Goal: Task Accomplishment & Management: Manage account settings

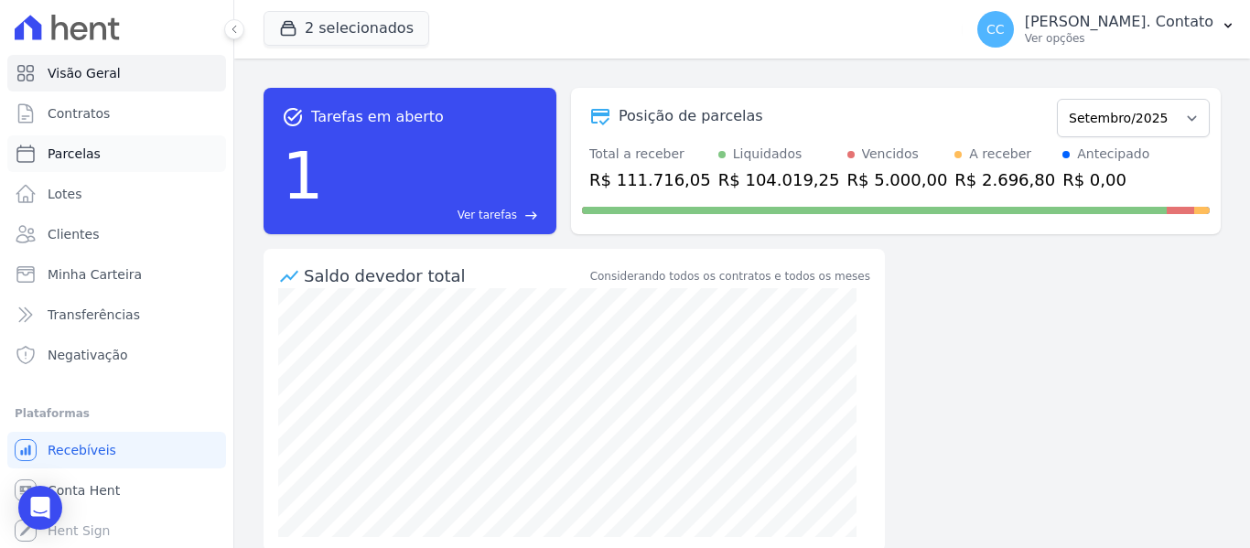
click at [107, 147] on link "Parcelas" at bounding box center [116, 153] width 219 height 37
select select
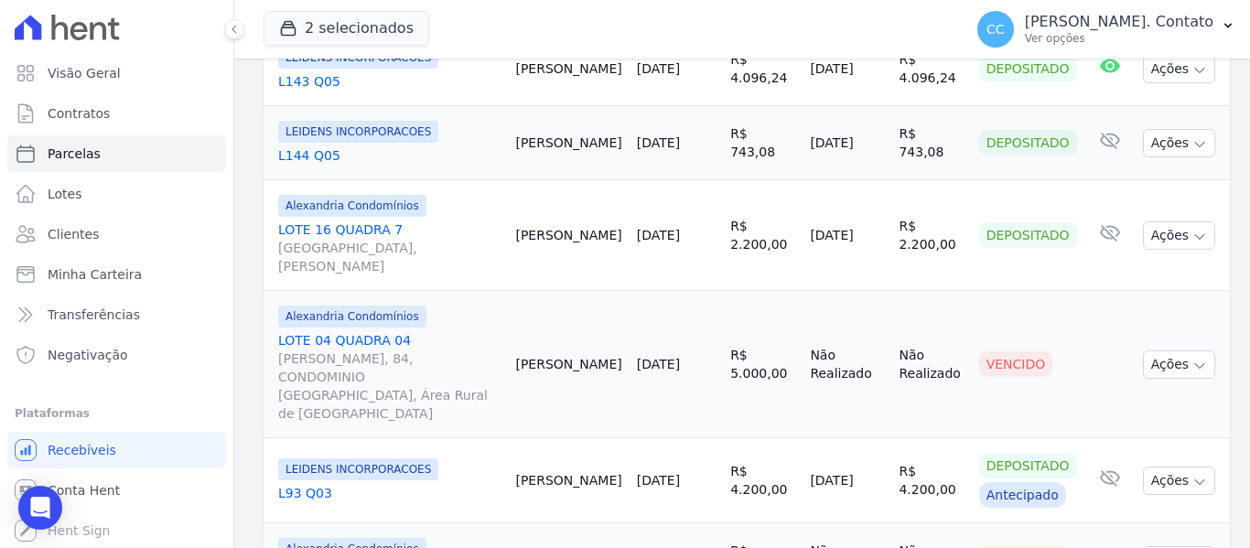
scroll to position [2196, 0]
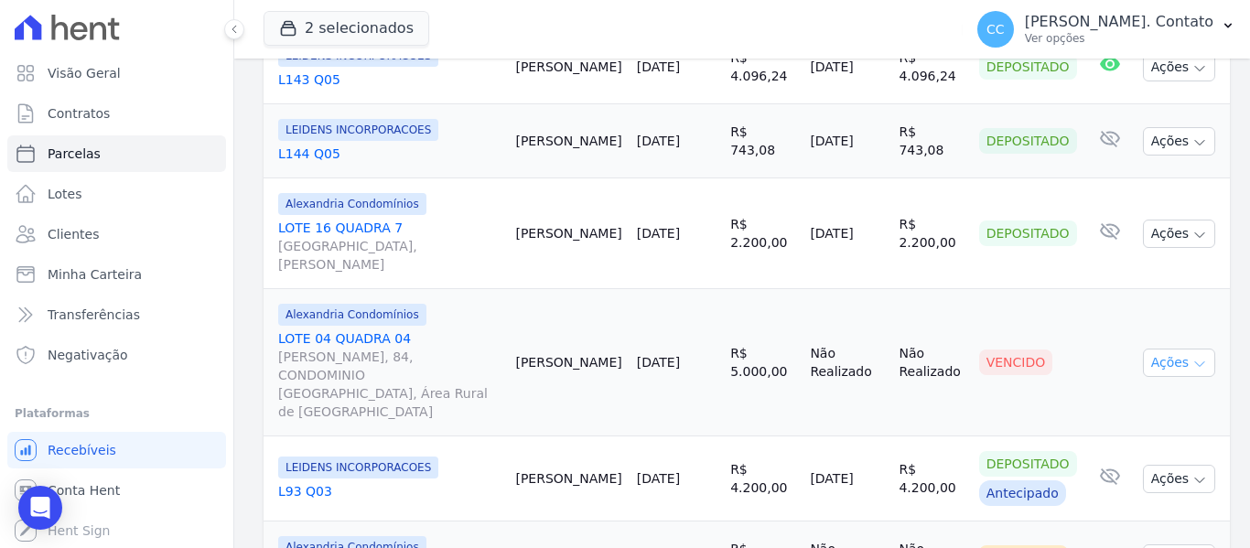
click at [1192, 357] on icon "button" at bounding box center [1199, 364] width 15 height 15
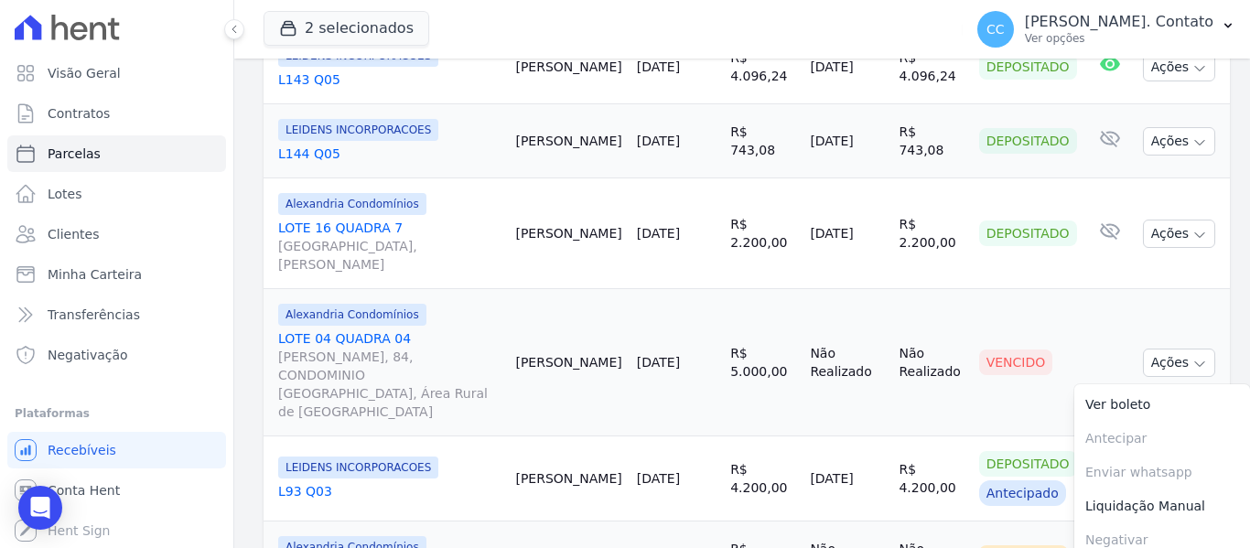
click at [1084, 289] on td "Cliente sem endereço de e-mail" at bounding box center [1109, 362] width 51 height 147
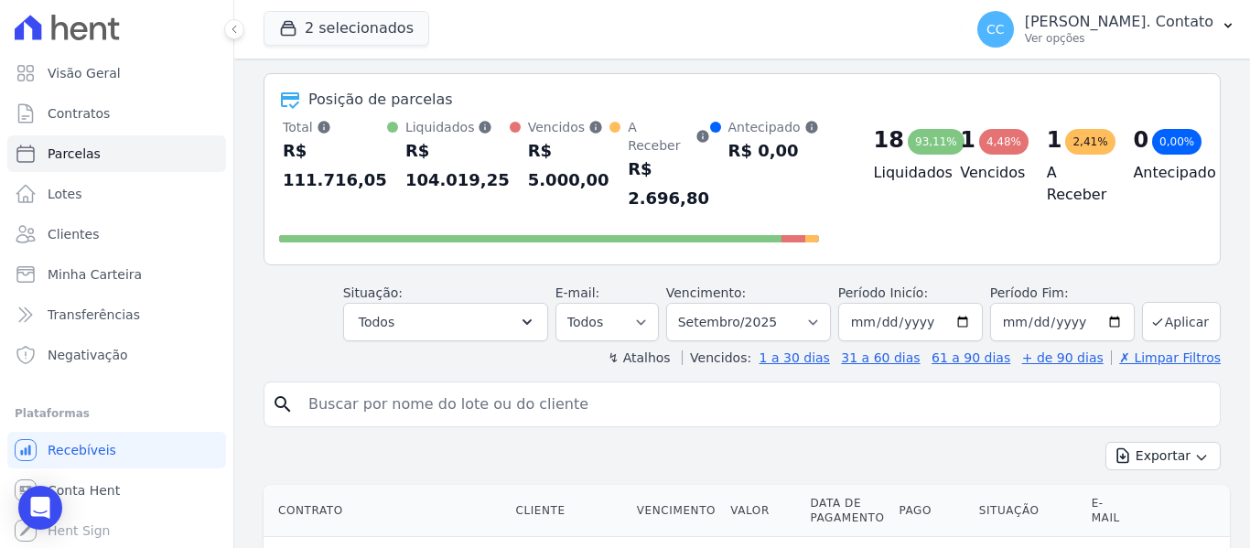
scroll to position [0, 0]
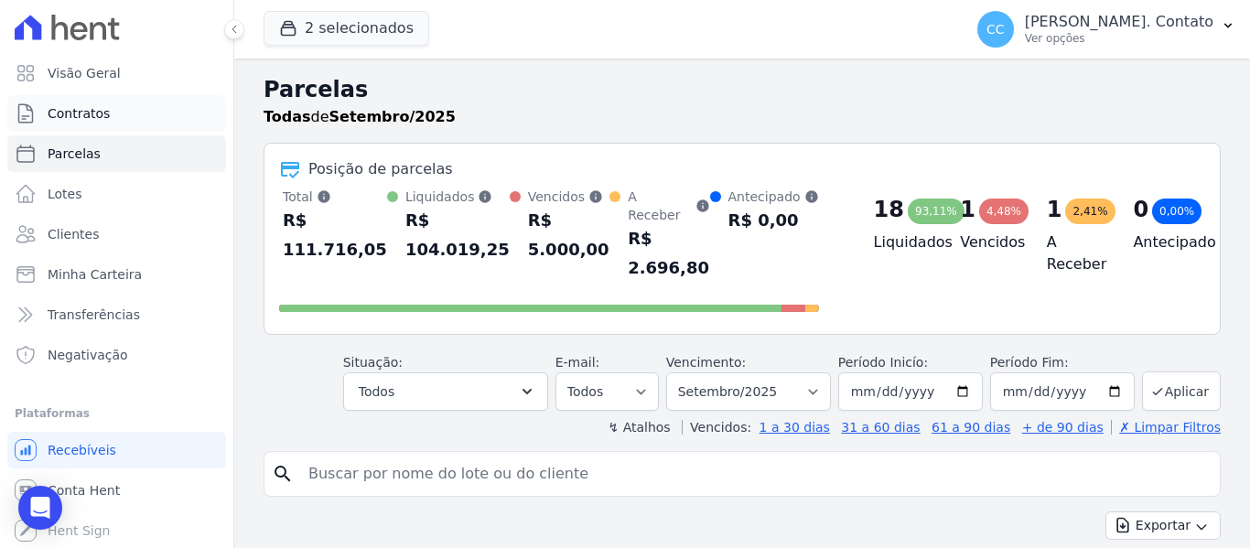
click at [120, 102] on link "Contratos" at bounding box center [116, 113] width 219 height 37
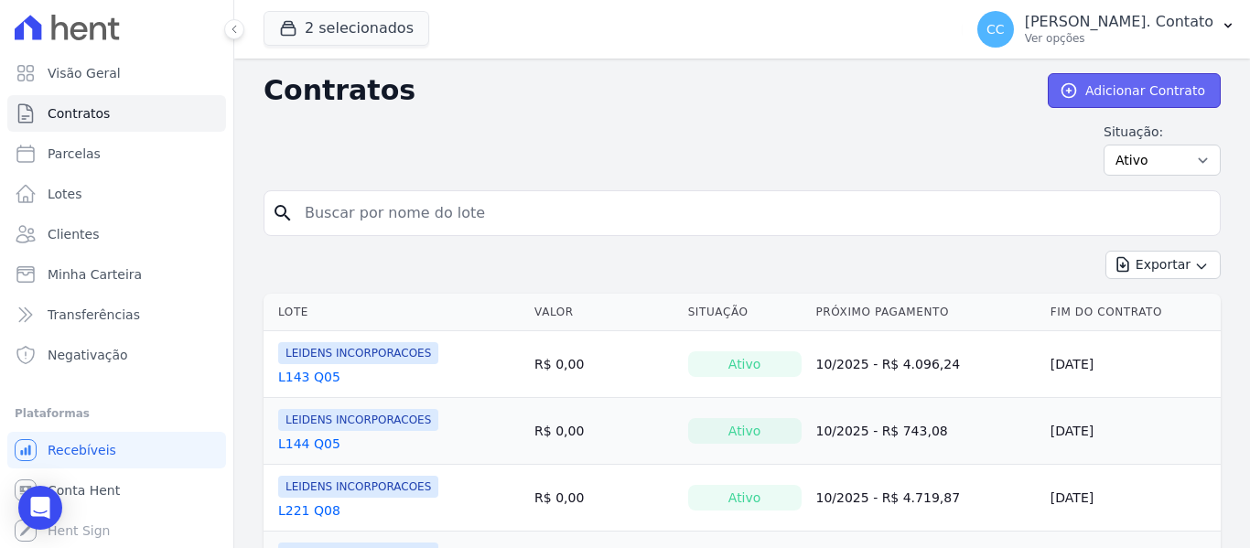
click at [1149, 94] on link "Adicionar Contrato" at bounding box center [1134, 90] width 173 height 35
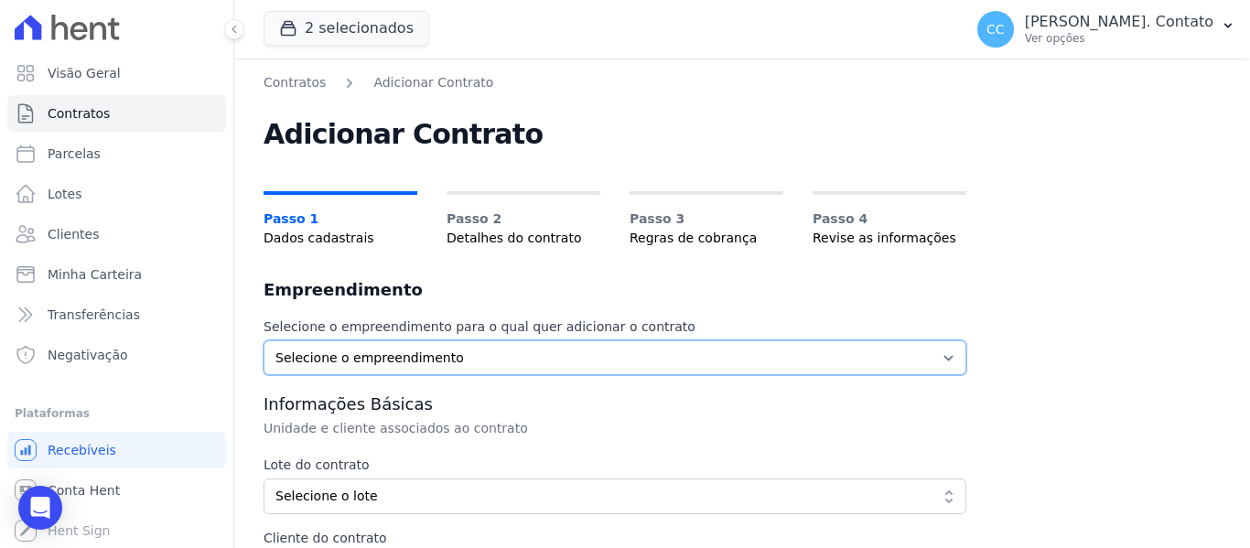
click at [536, 360] on select "Selecione o empreendimento Alexandria Condomínios LEIDENS INCORPORACOES" at bounding box center [615, 357] width 703 height 35
select select "5bdeb93c-2a41-4d1a-9363-39a0f0c73ecf"
click at [264, 340] on select "Selecione o empreendimento Alexandria Condomínios LEIDENS INCORPORACOES" at bounding box center [615, 357] width 703 height 35
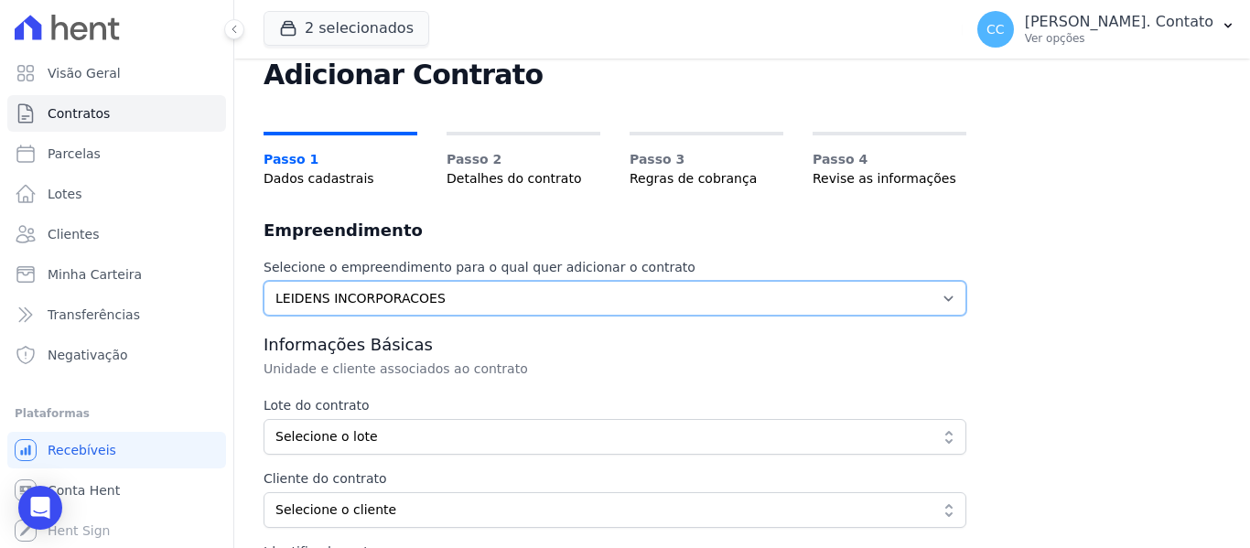
scroll to position [91, 0]
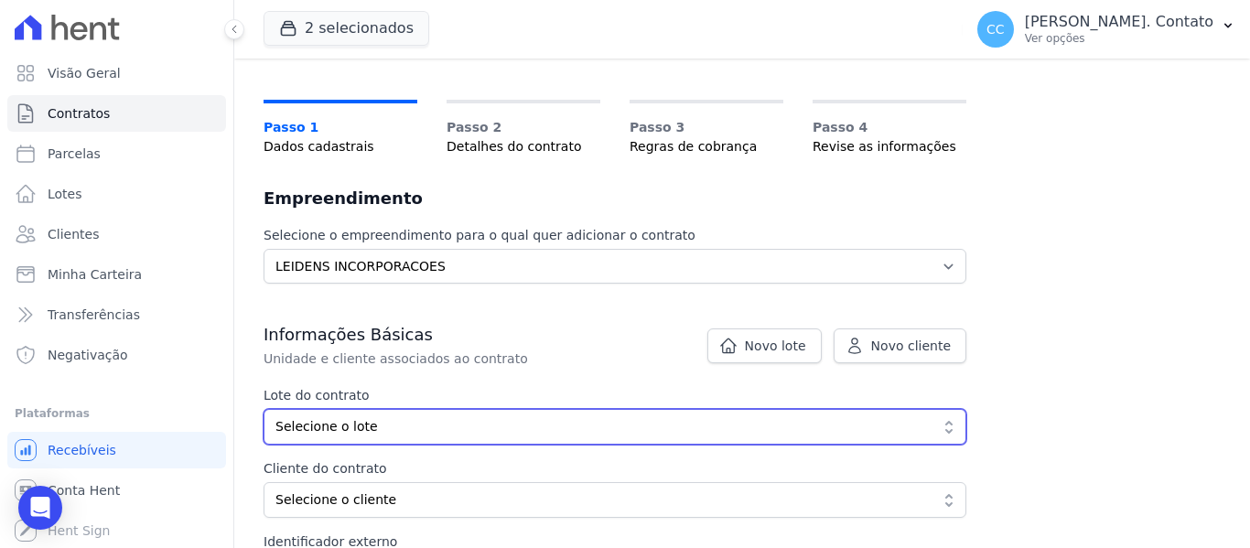
click at [444, 426] on span "Selecione o lote" at bounding box center [601, 426] width 653 height 19
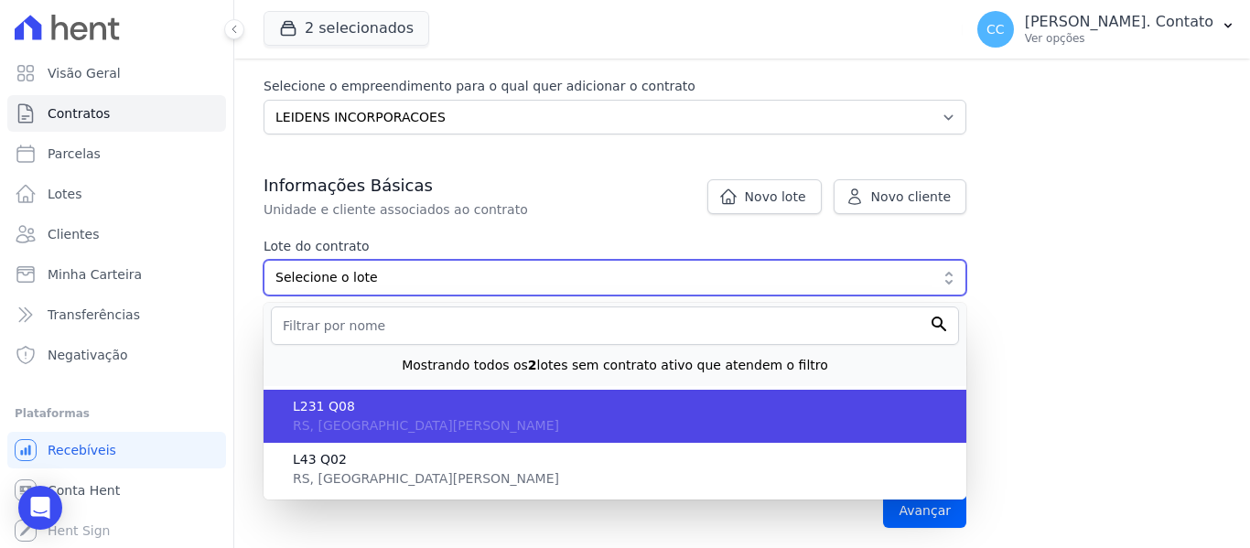
scroll to position [274, 0]
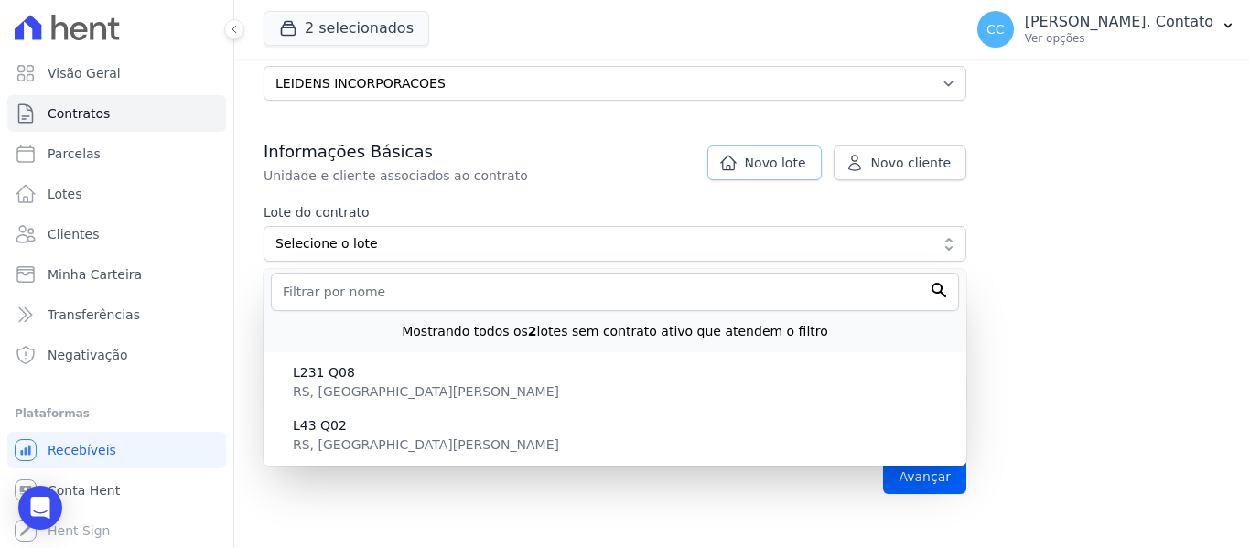
click at [750, 161] on link "Novo lote" at bounding box center [764, 162] width 114 height 35
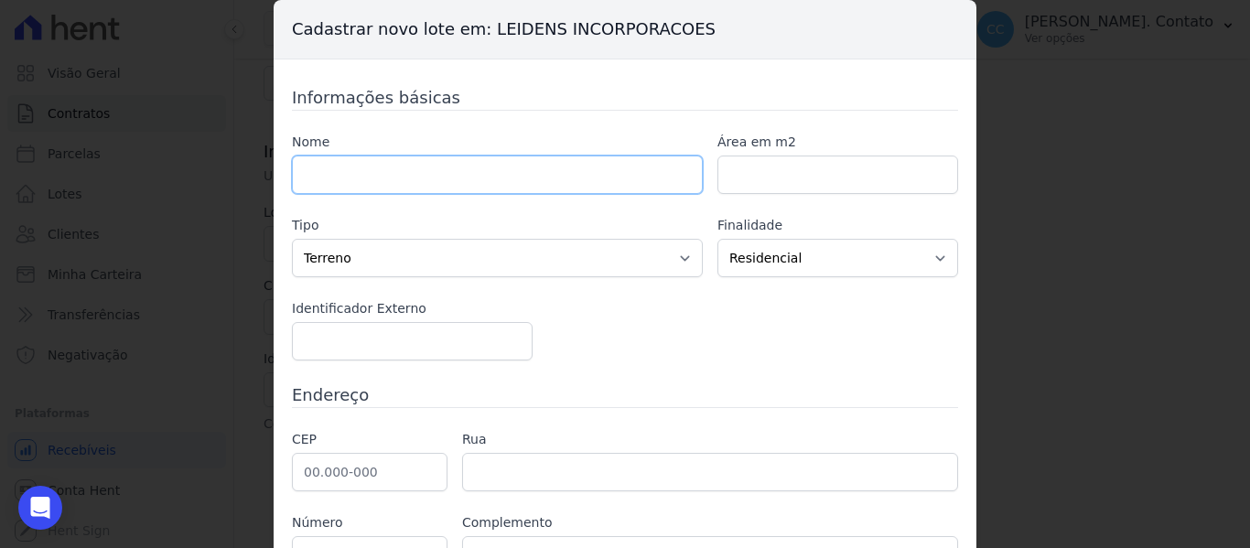
click at [379, 184] on input "text" at bounding box center [497, 175] width 411 height 38
type input "l"
type input "L"
click at [1013, 127] on div "Cadastrar novo lote em: LEIDENS INCORPORACOES Informações básicas Nome Área em …" at bounding box center [625, 274] width 1250 height 548
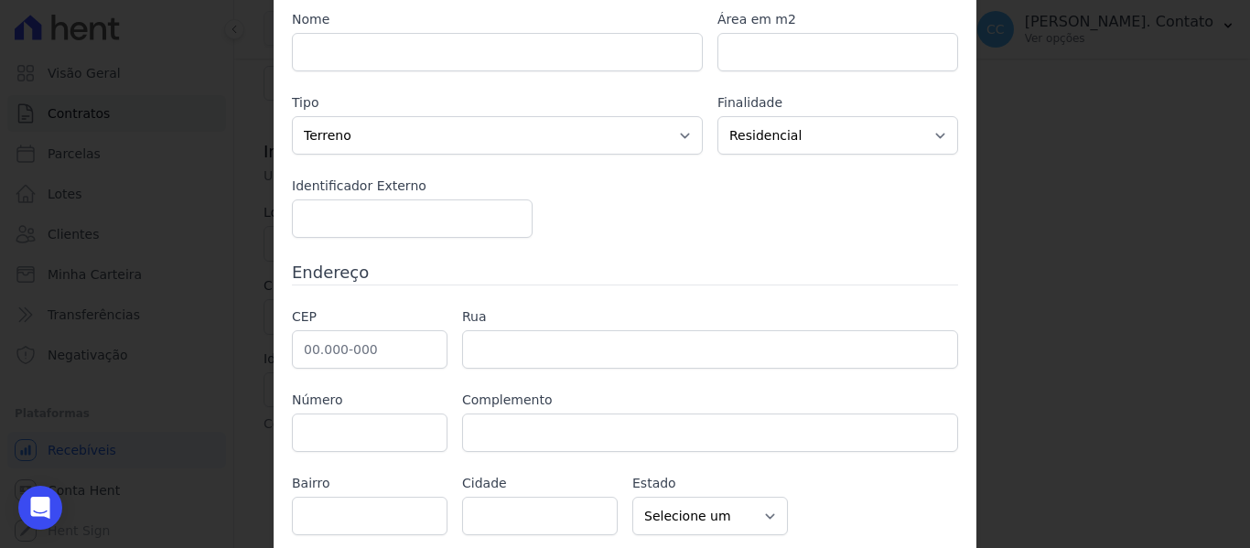
scroll to position [186, 0]
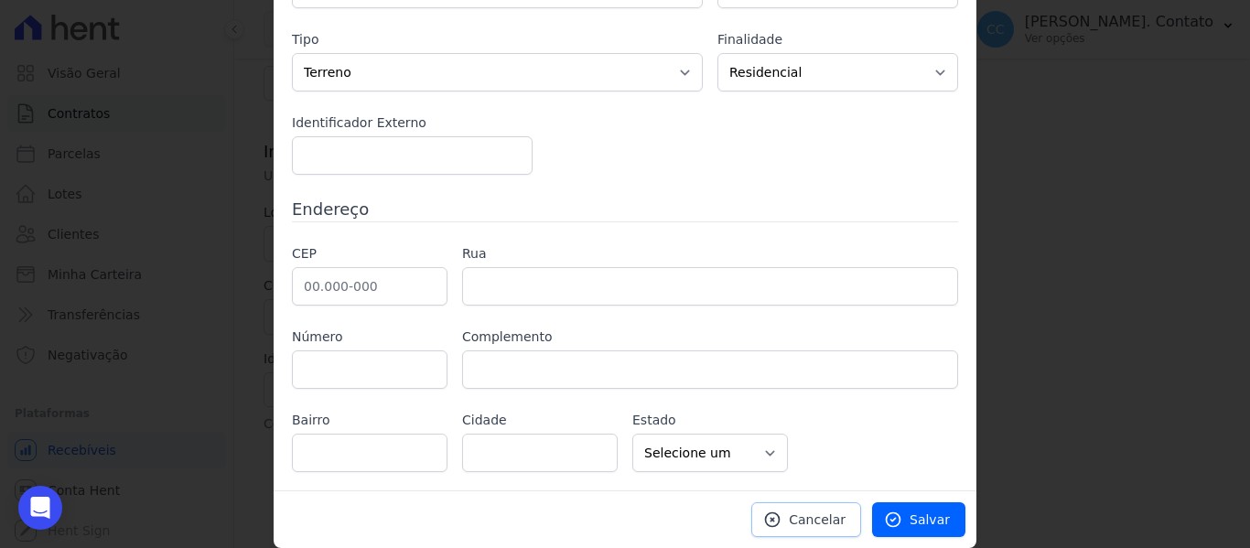
click at [807, 526] on span "Cancelar" at bounding box center [817, 520] width 57 height 18
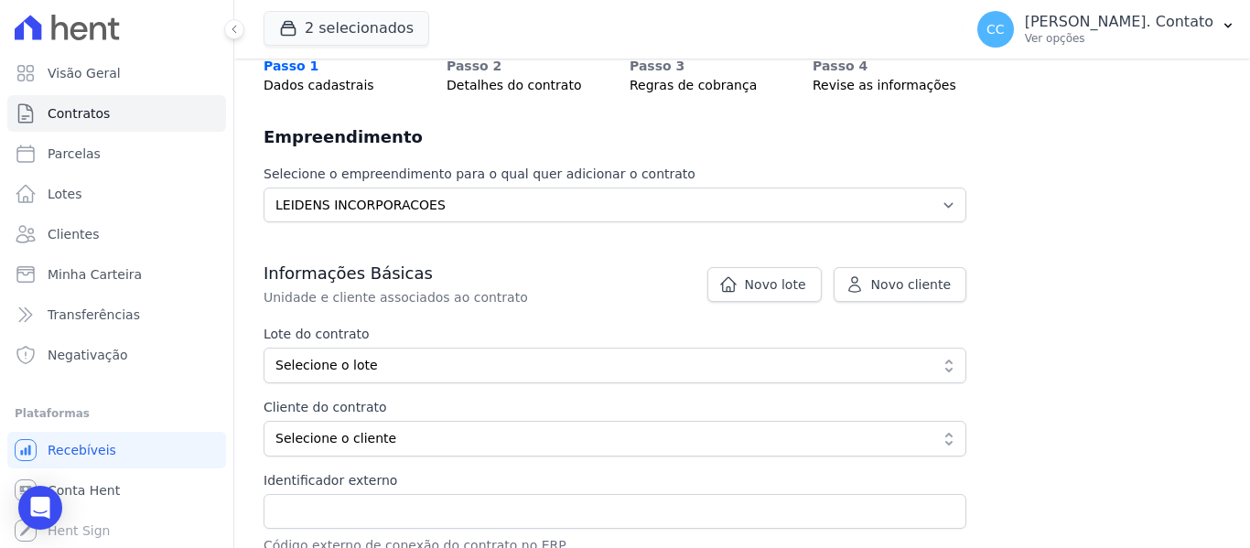
scroll to position [183, 0]
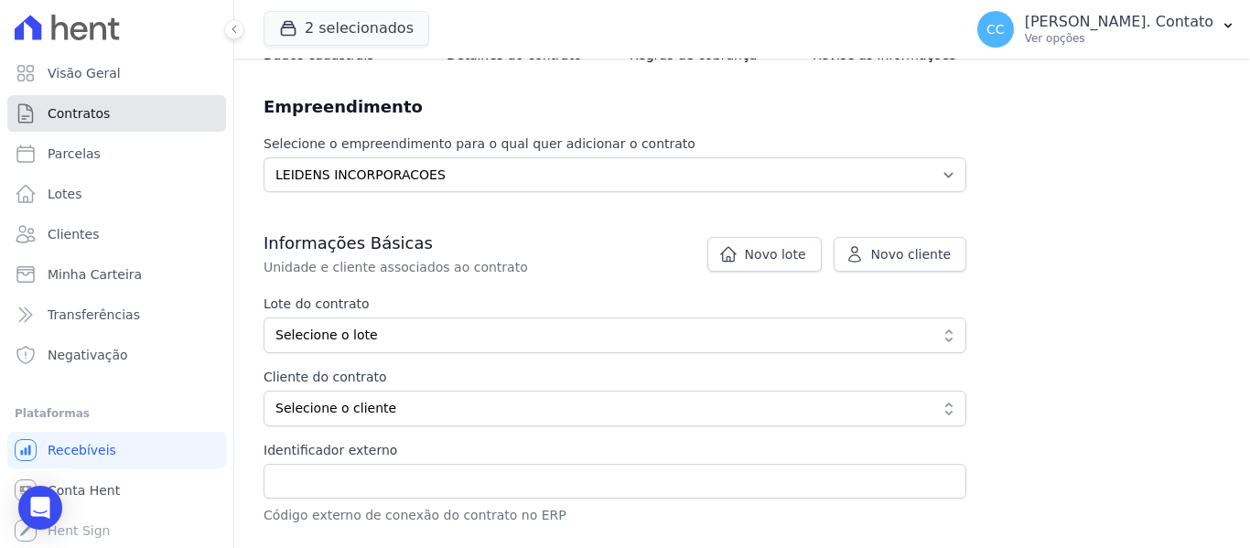
click at [77, 124] on link "Contratos" at bounding box center [116, 113] width 219 height 37
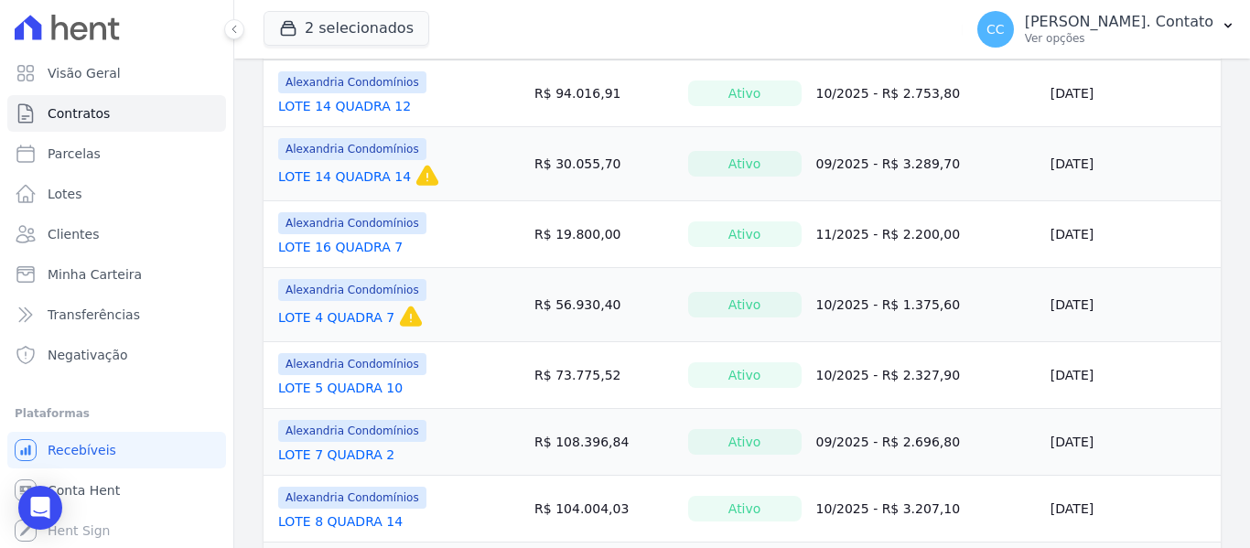
scroll to position [1006, 0]
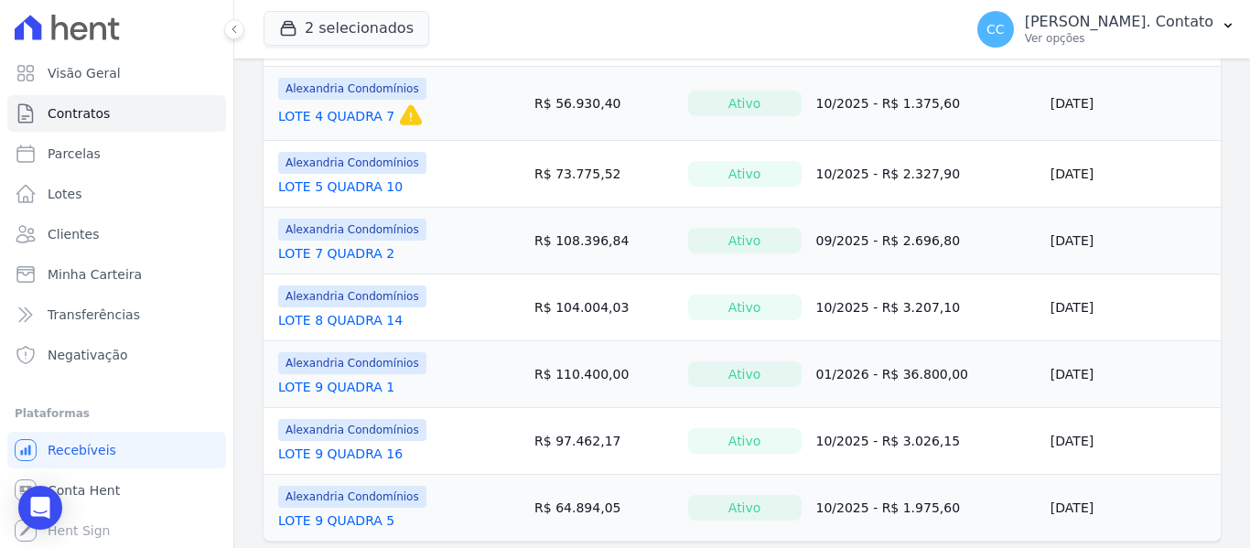
click at [337, 320] on link "LOTE 8 QUADRA 14" at bounding box center [340, 320] width 124 height 18
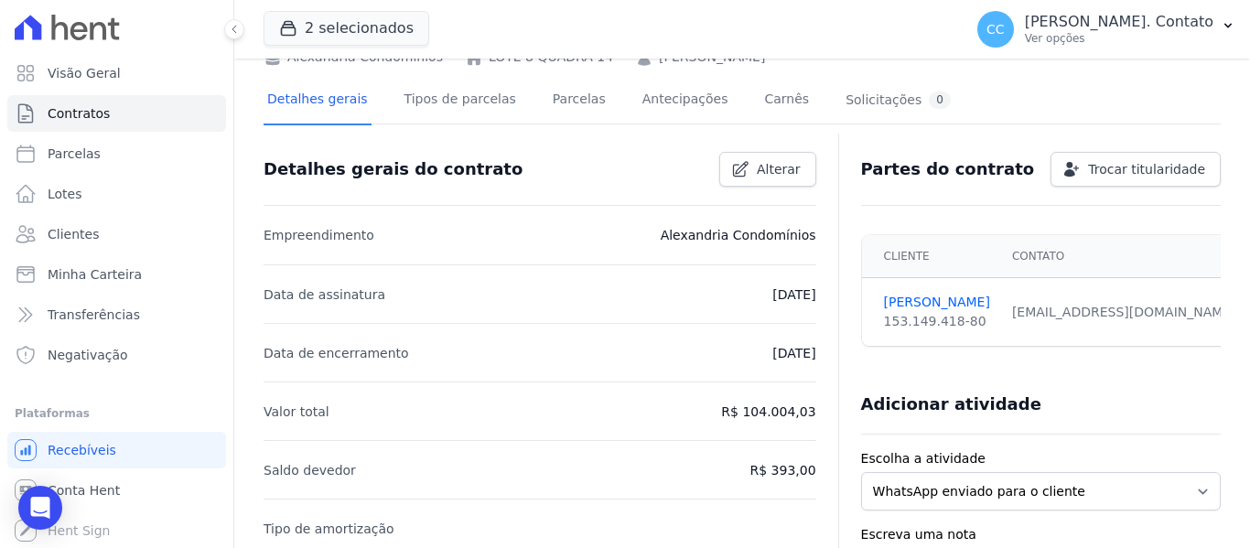
scroll to position [183, 0]
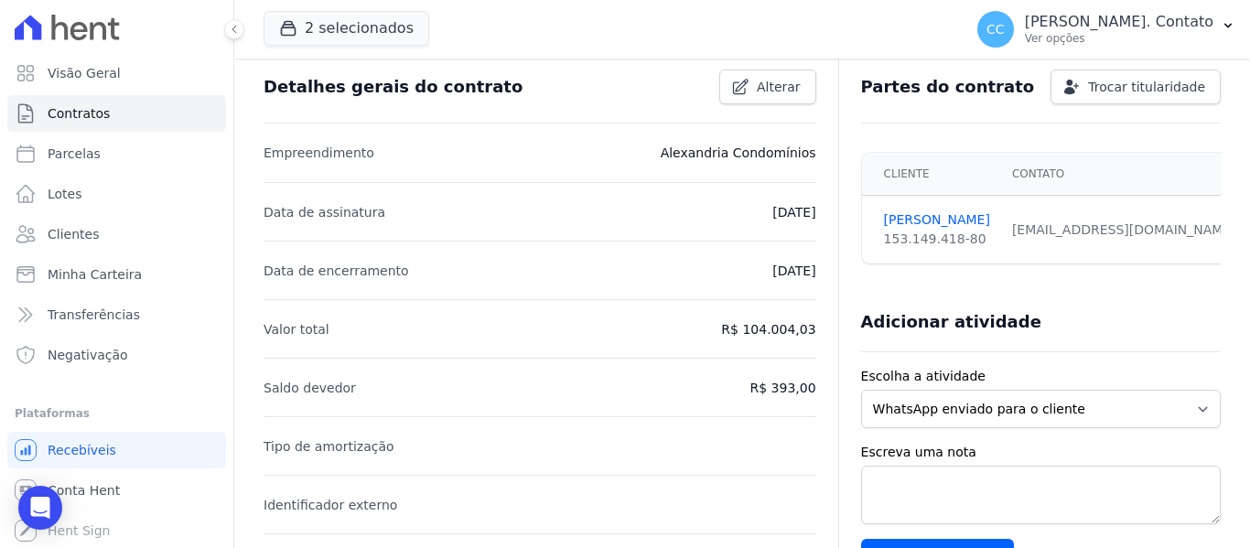
click at [780, 278] on p "15/06/2026" at bounding box center [793, 271] width 43 height 22
drag, startPoint x: 780, startPoint y: 278, endPoint x: 718, endPoint y: 285, distance: 62.5
click at [718, 285] on li "Data de encerramento 15/06/2026" at bounding box center [540, 270] width 553 height 59
click at [772, 274] on p "15/06/2026" at bounding box center [793, 271] width 43 height 22
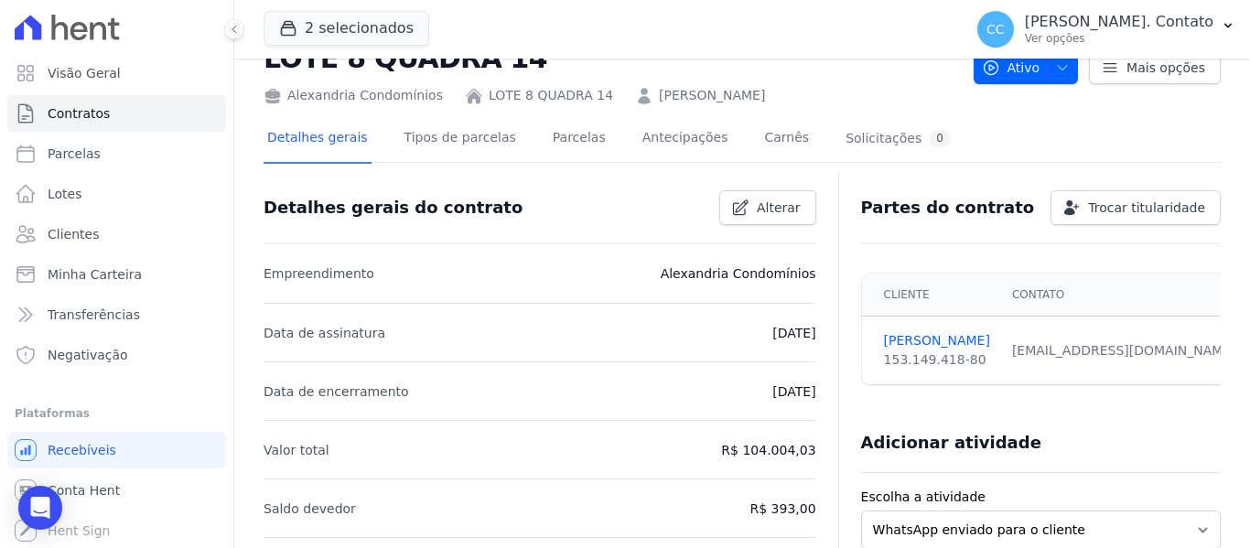
scroll to position [0, 0]
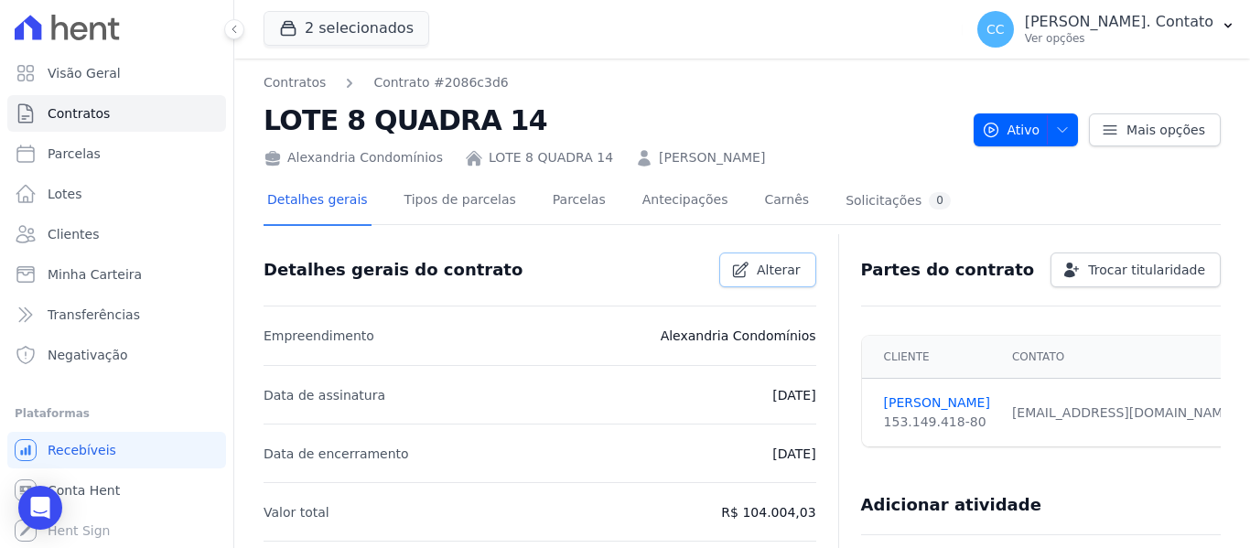
click at [763, 282] on link "Alterar" at bounding box center [767, 270] width 97 height 35
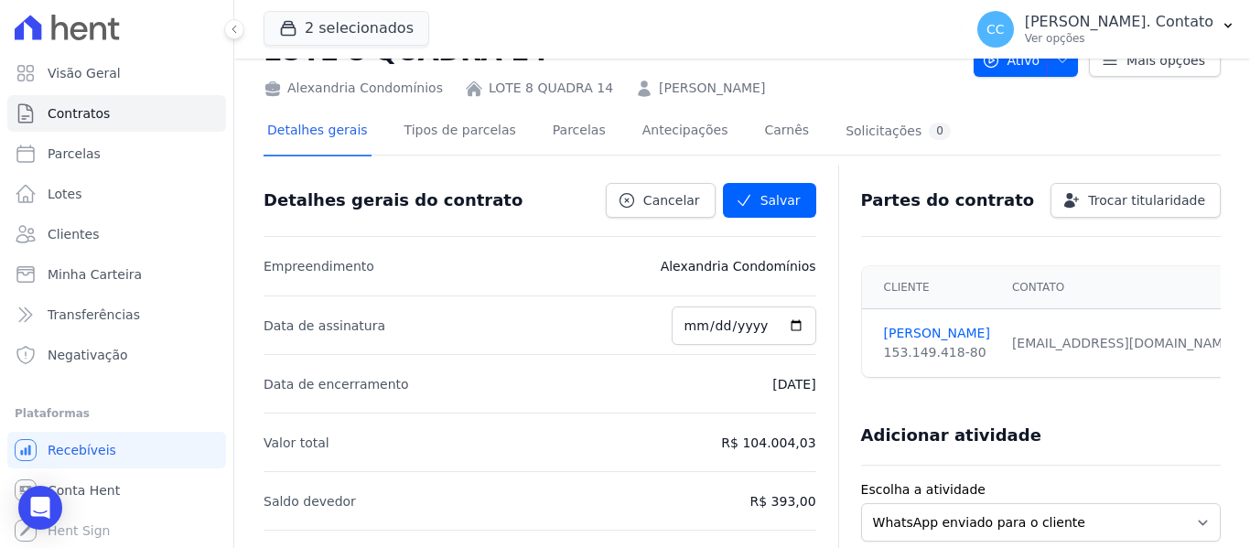
scroll to position [274, 0]
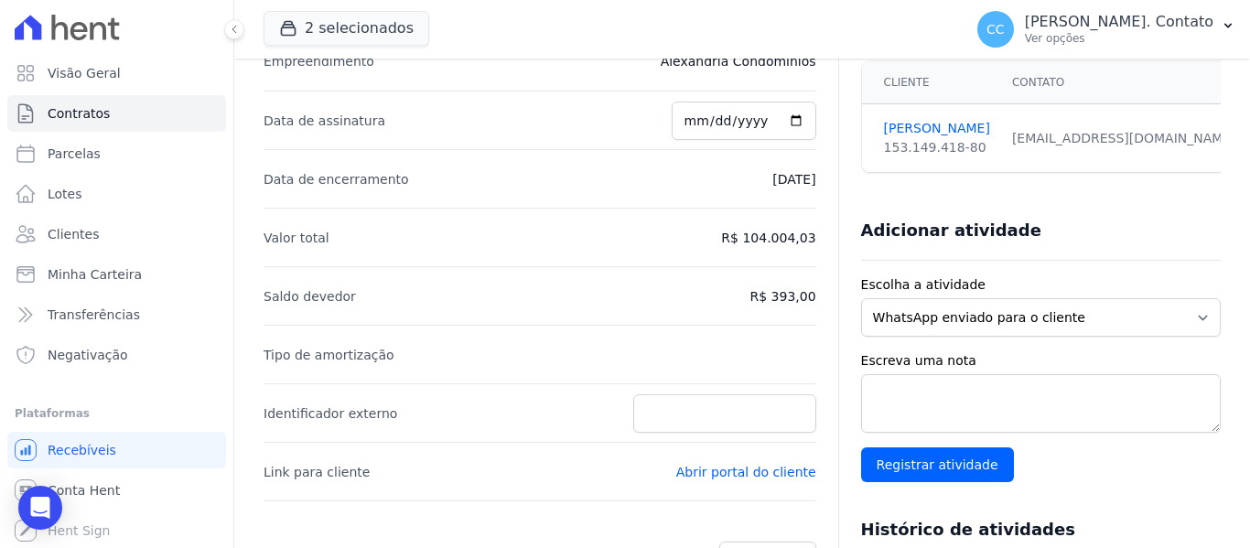
click at [774, 173] on p "15/06/2026" at bounding box center [793, 179] width 43 height 22
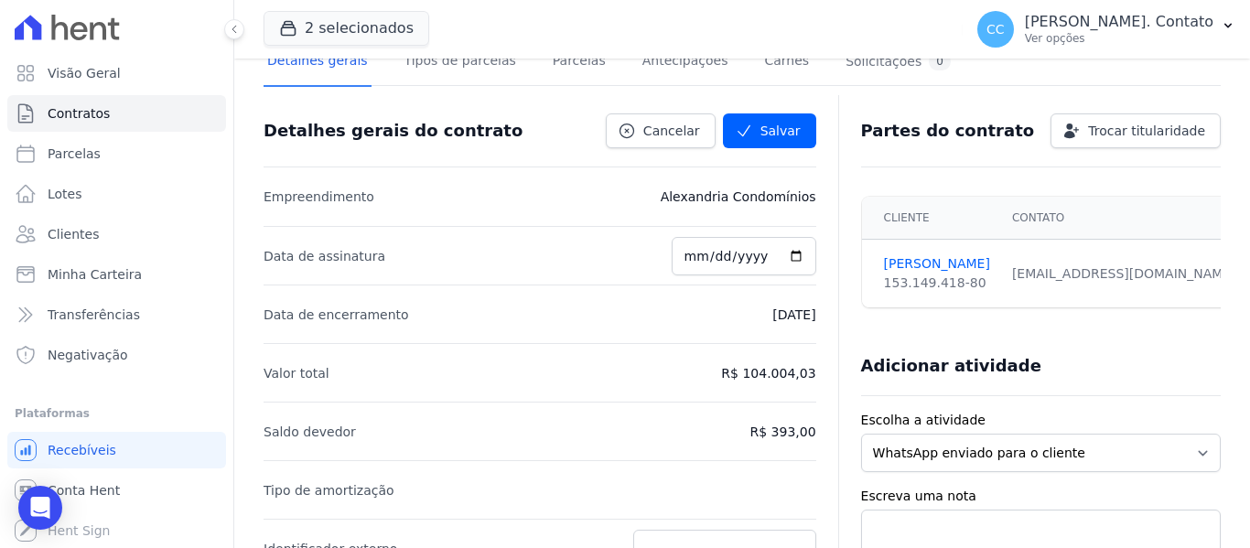
scroll to position [91, 0]
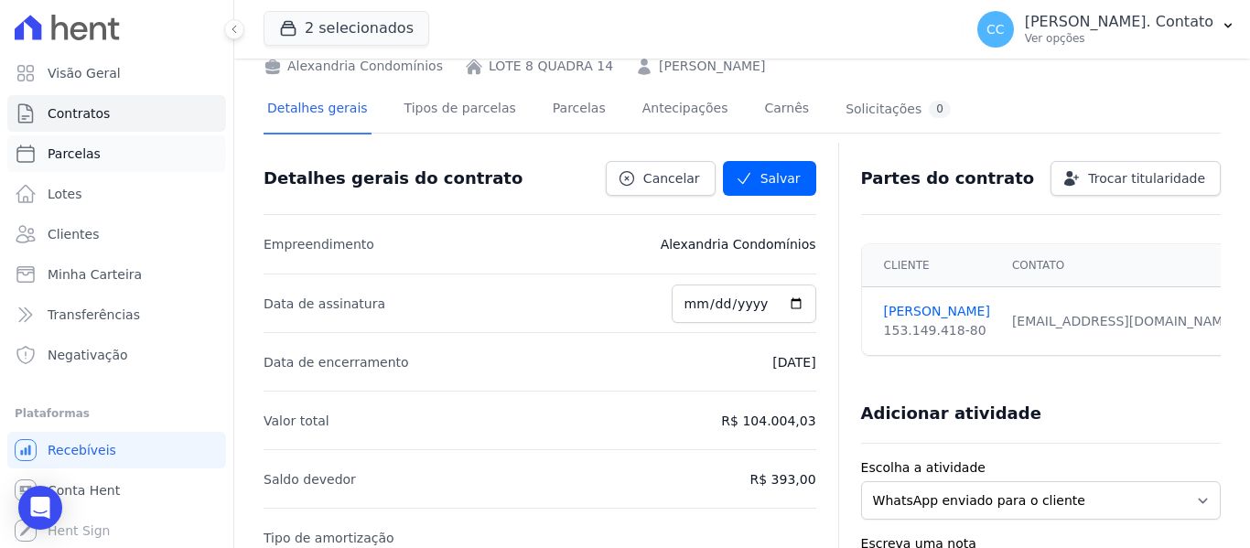
click at [99, 158] on link "Parcelas" at bounding box center [116, 153] width 219 height 37
select select
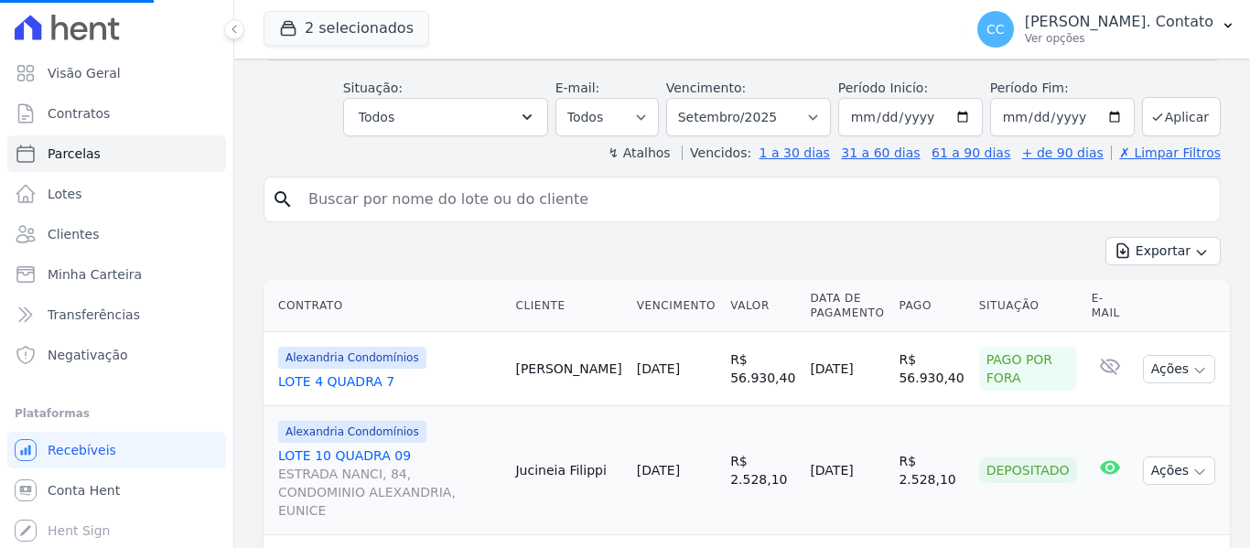
scroll to position [547, 0]
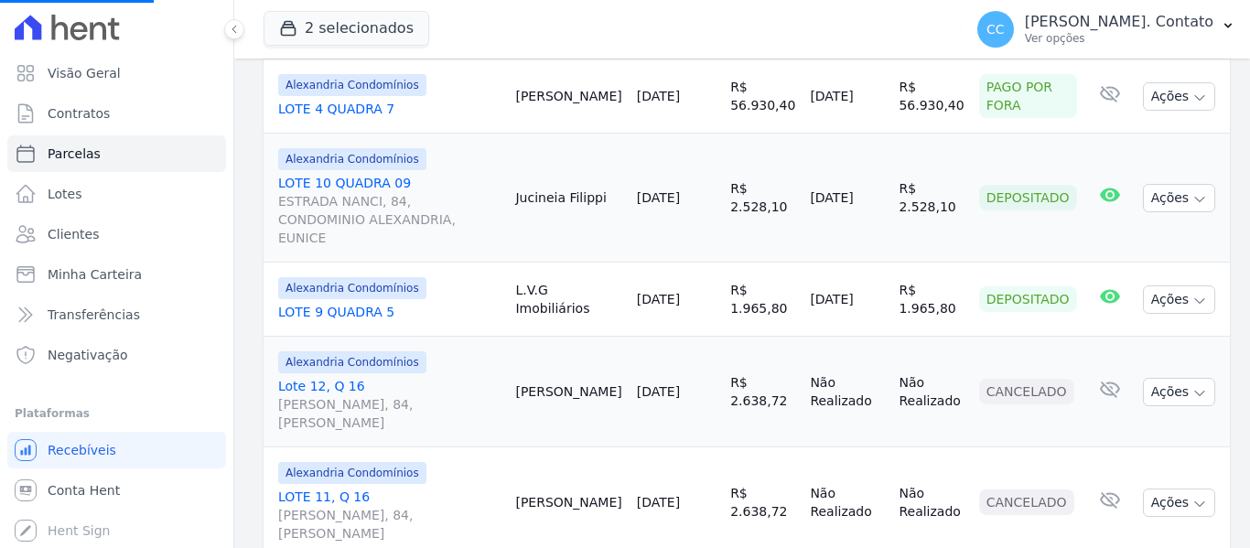
select select
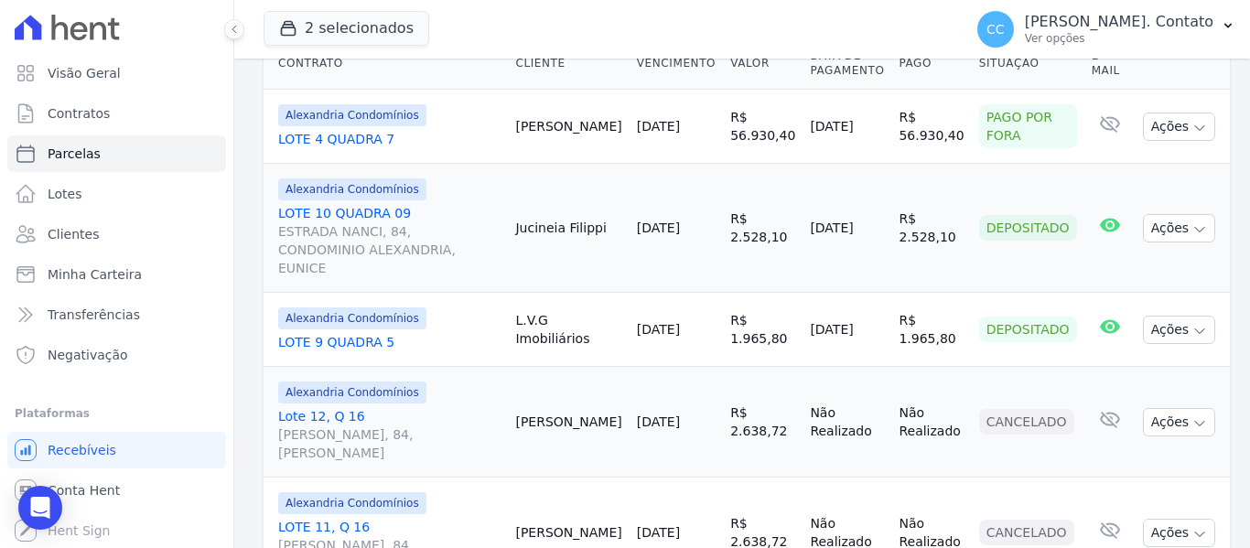
scroll to position [344, 0]
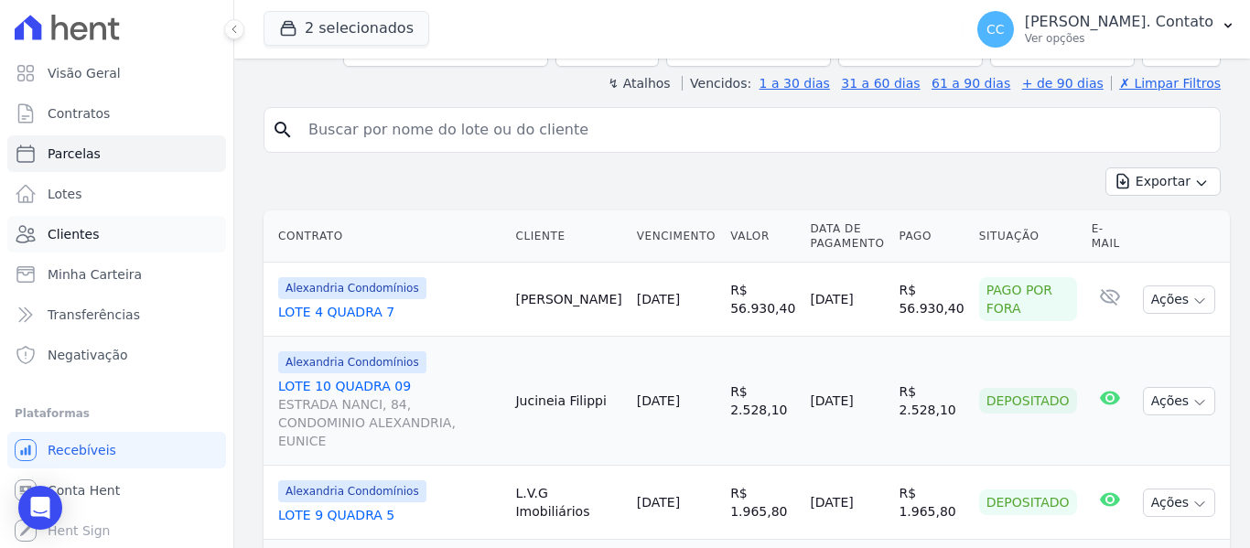
click at [91, 242] on span "Clientes" at bounding box center [73, 234] width 51 height 18
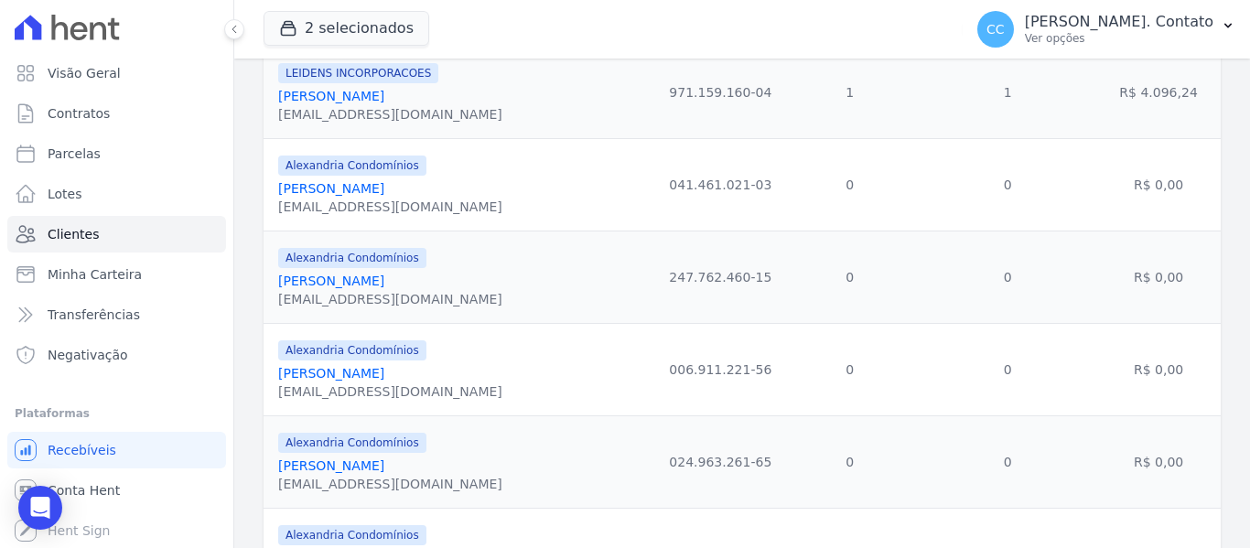
scroll to position [2146, 0]
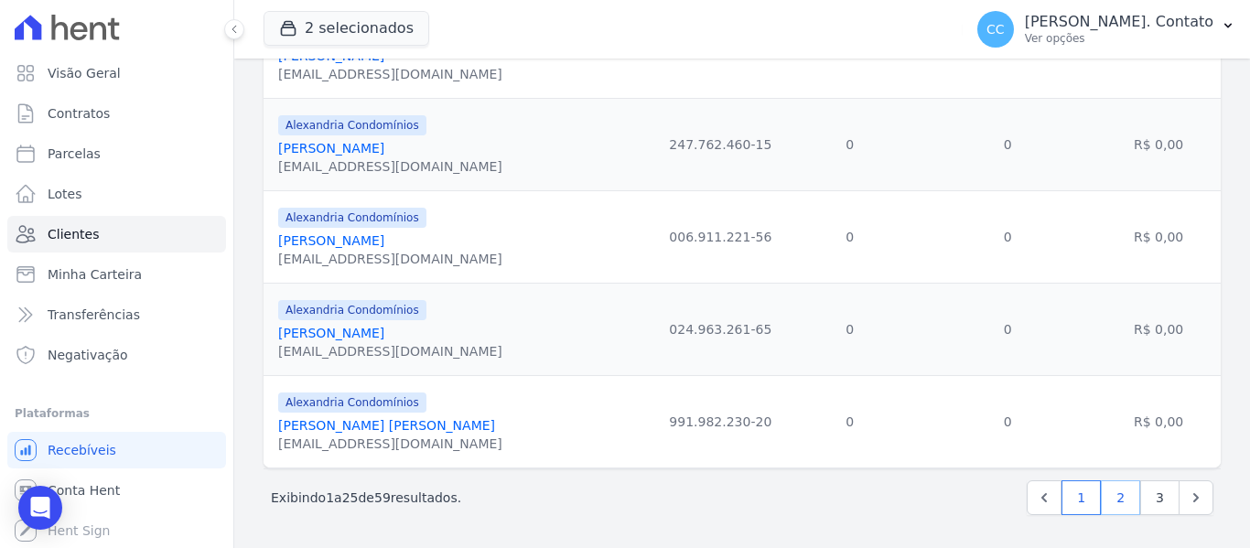
click at [1108, 502] on link "2" at bounding box center [1120, 497] width 39 height 35
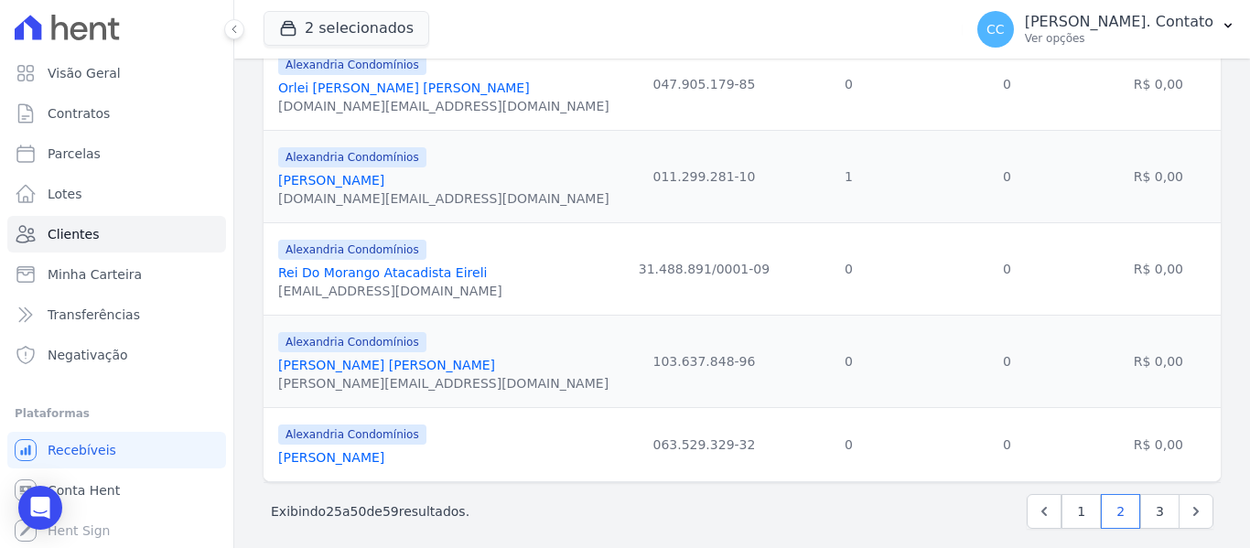
scroll to position [2146, 0]
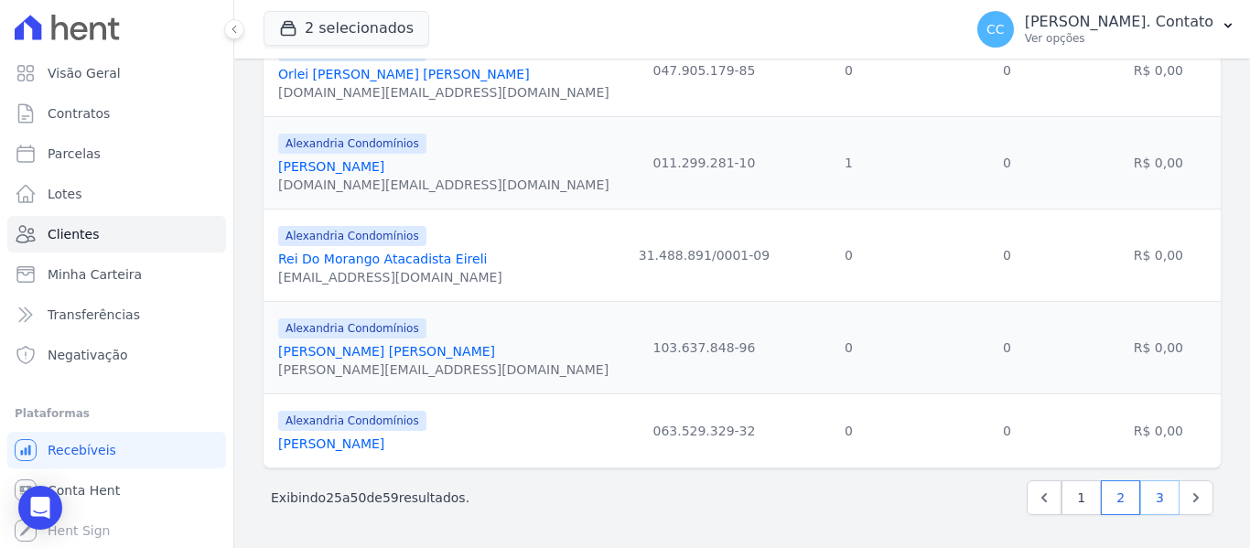
click at [1142, 489] on link "3" at bounding box center [1159, 497] width 39 height 35
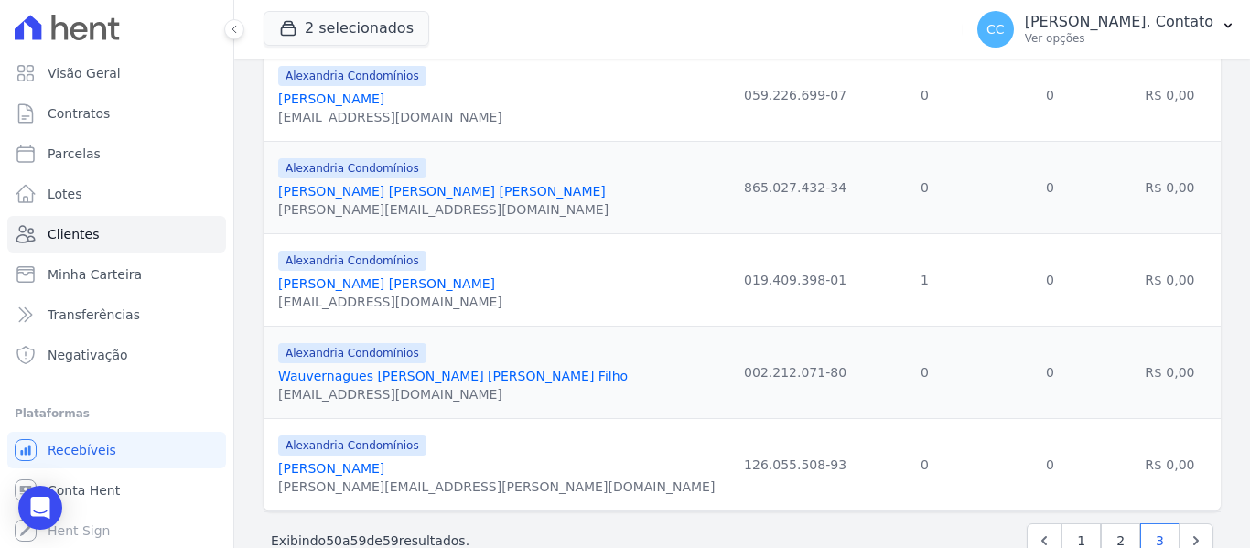
scroll to position [705, 0]
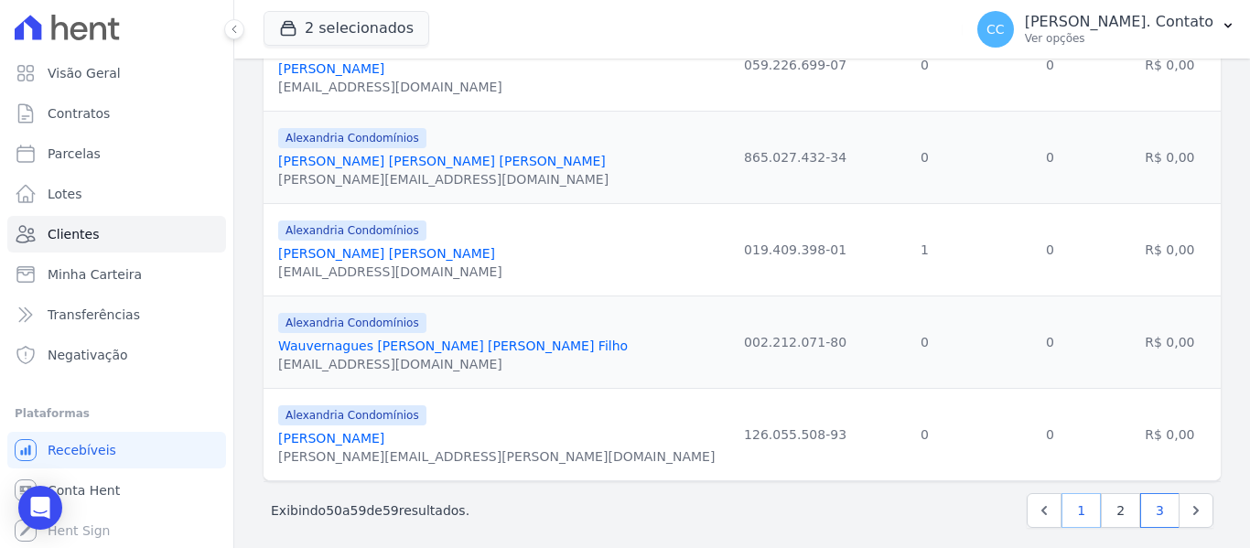
click at [1077, 493] on link "1" at bounding box center [1080, 510] width 39 height 35
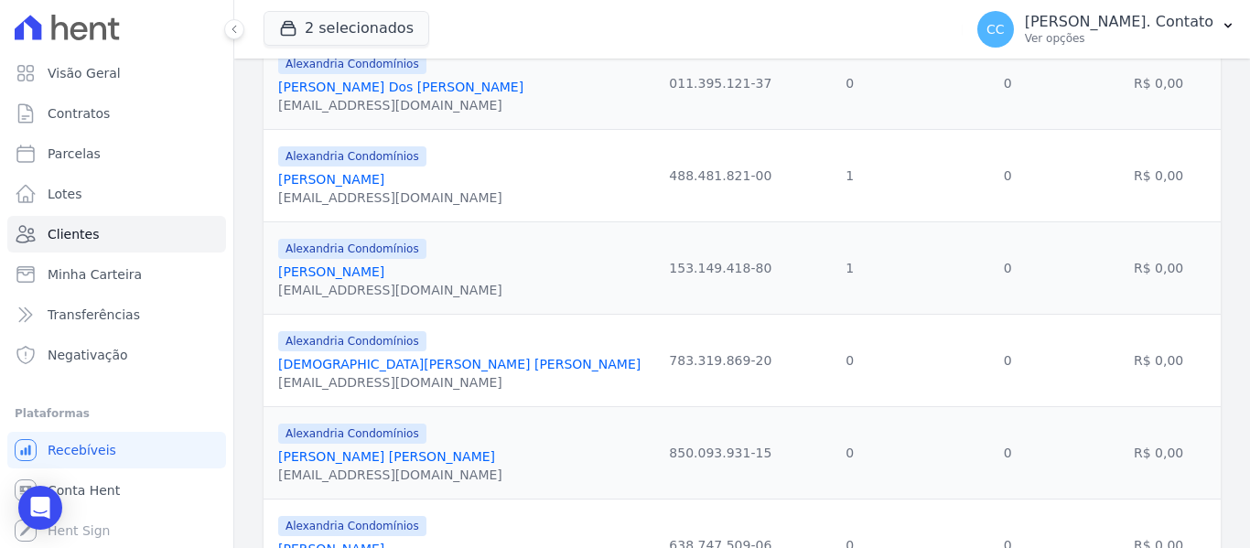
scroll to position [1372, 0]
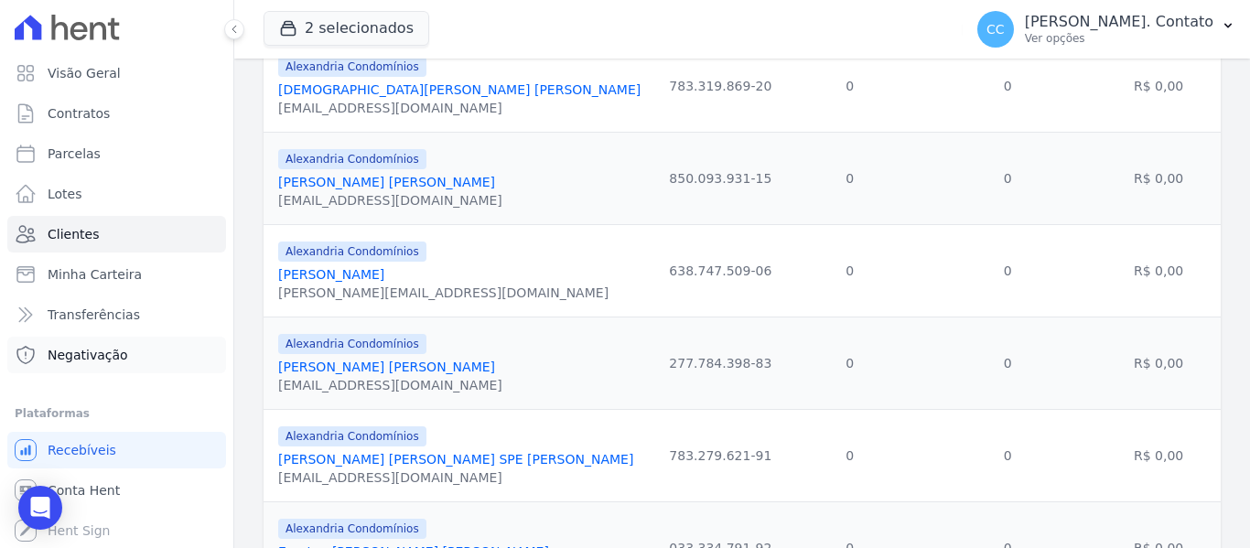
click at [81, 357] on span "Negativação" at bounding box center [88, 355] width 81 height 18
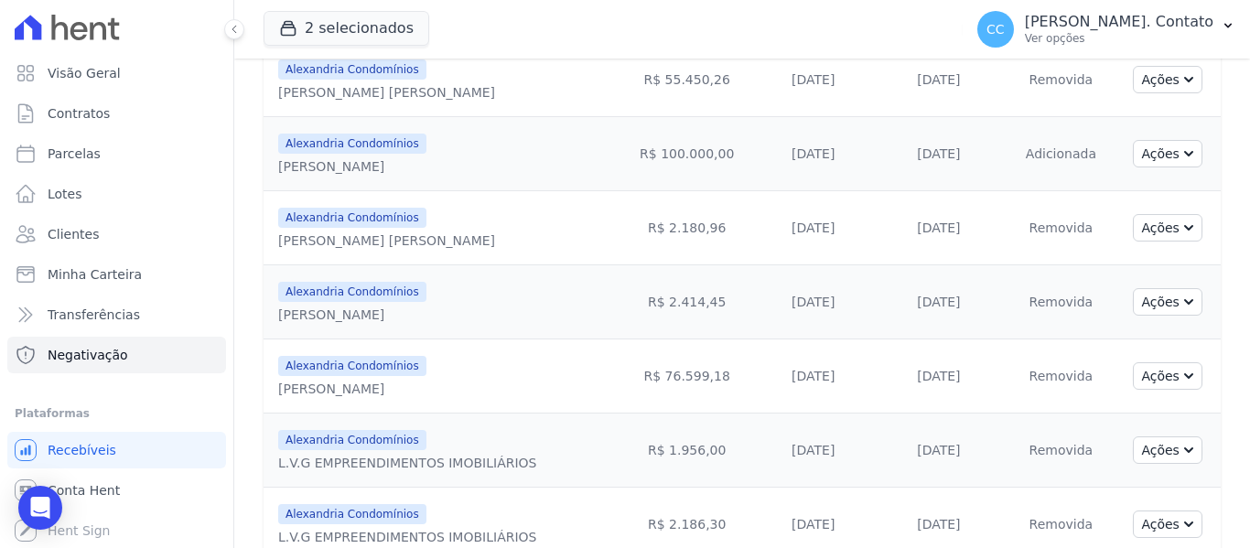
scroll to position [295, 0]
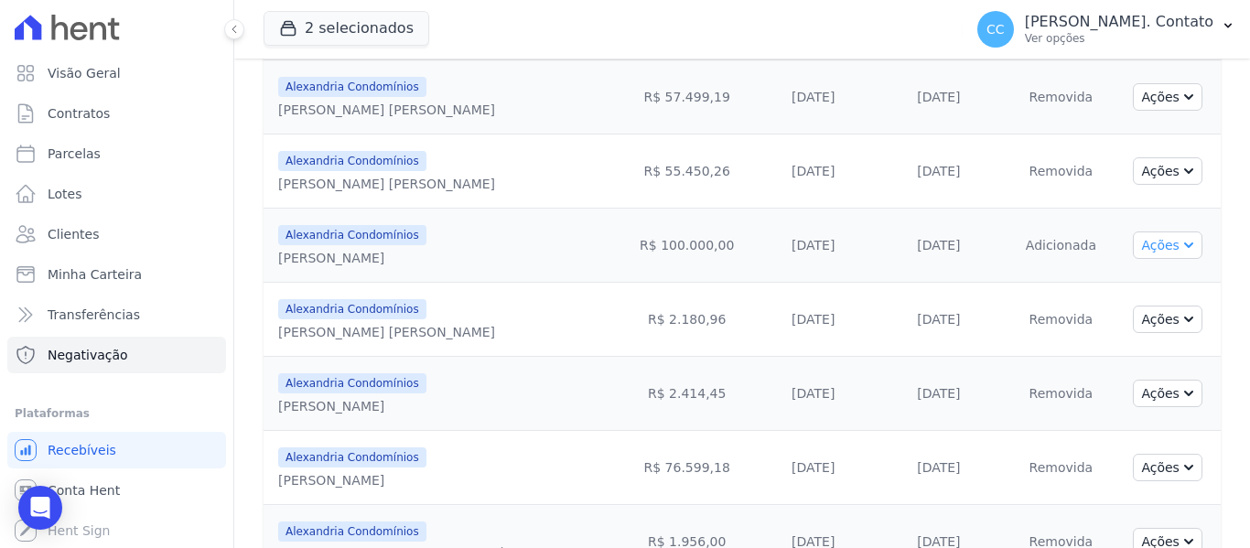
click at [1179, 245] on icon "button" at bounding box center [1186, 243] width 15 height 15
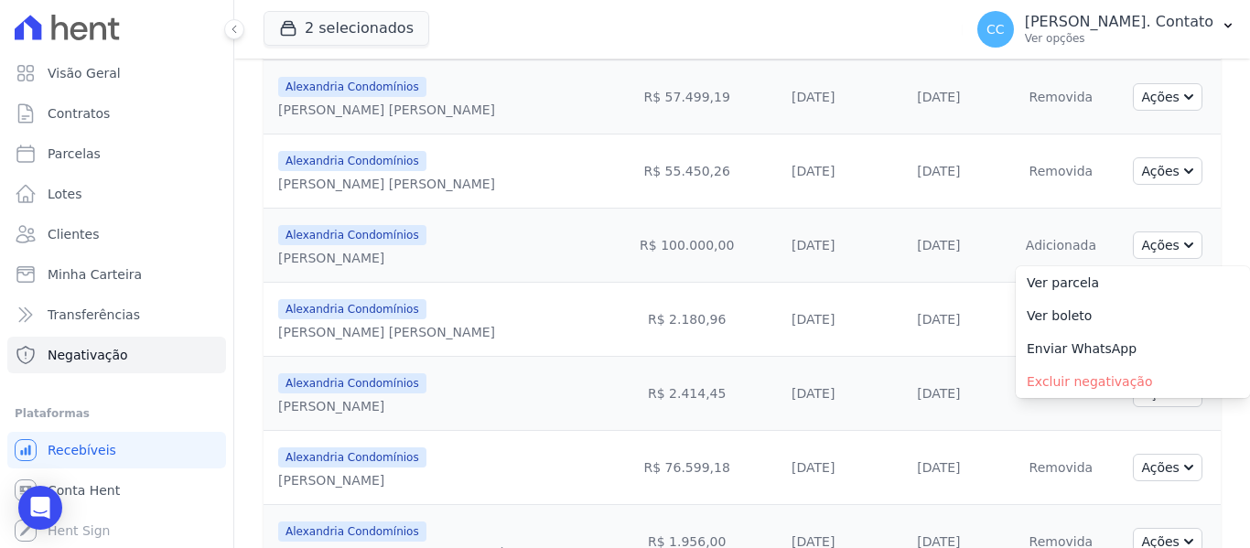
click at [800, 292] on td "20/03/2025" at bounding box center [813, 320] width 114 height 74
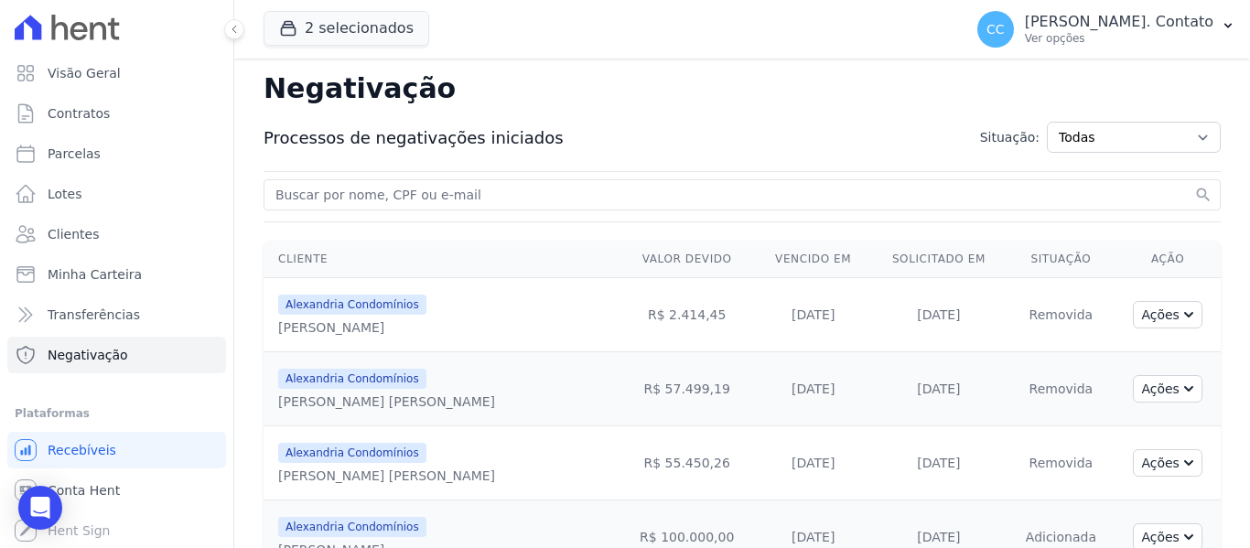
scroll to position [0, 0]
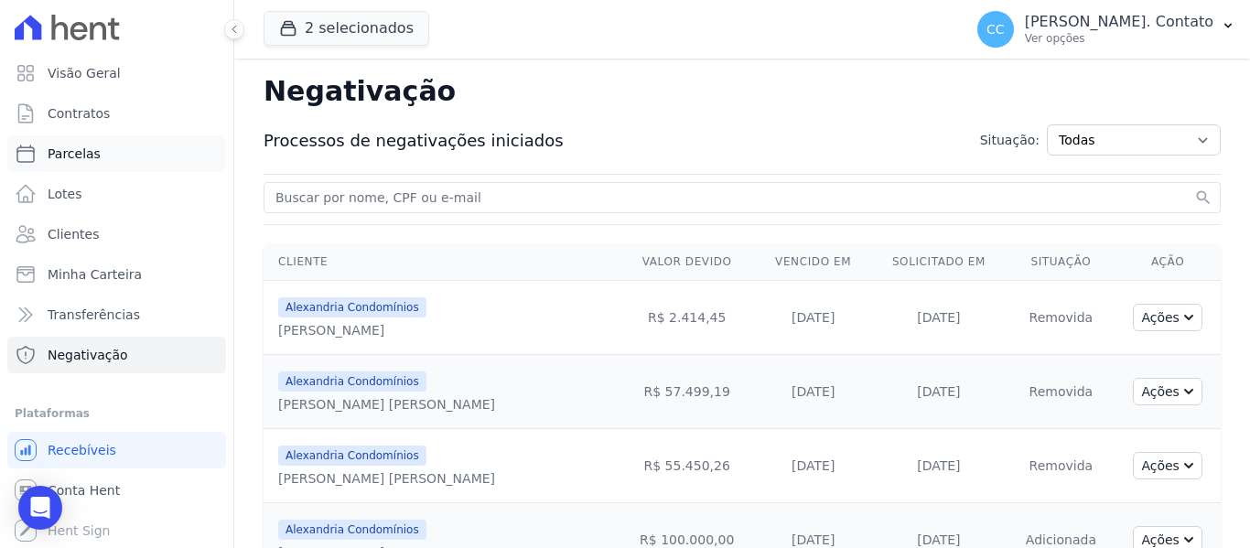
click at [105, 150] on link "Parcelas" at bounding box center [116, 153] width 219 height 37
select select
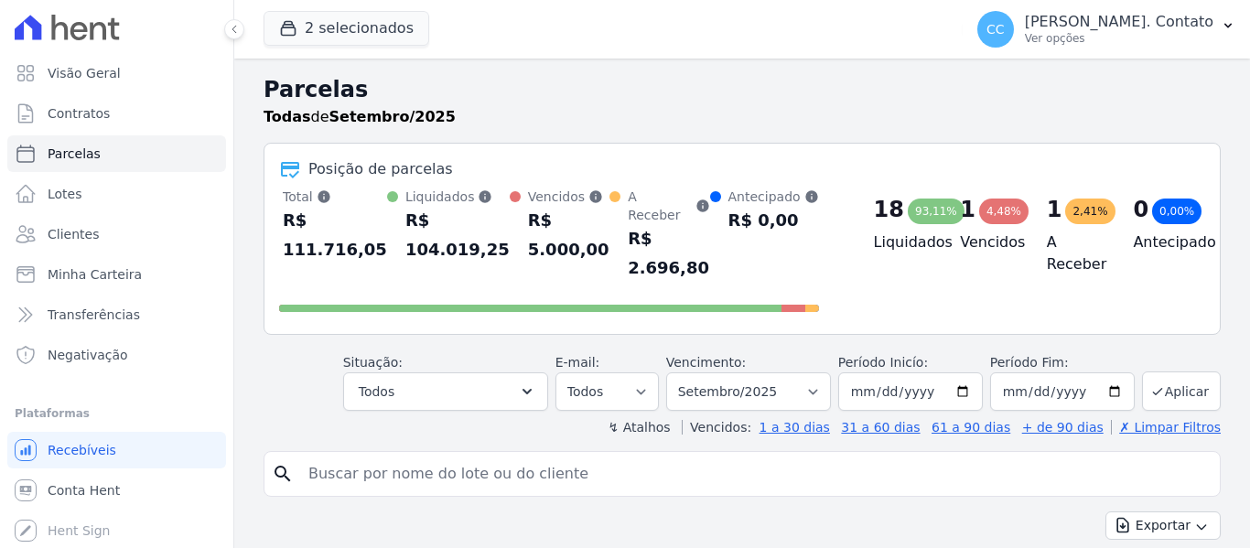
select select
click at [118, 352] on span "Negativação" at bounding box center [88, 355] width 81 height 18
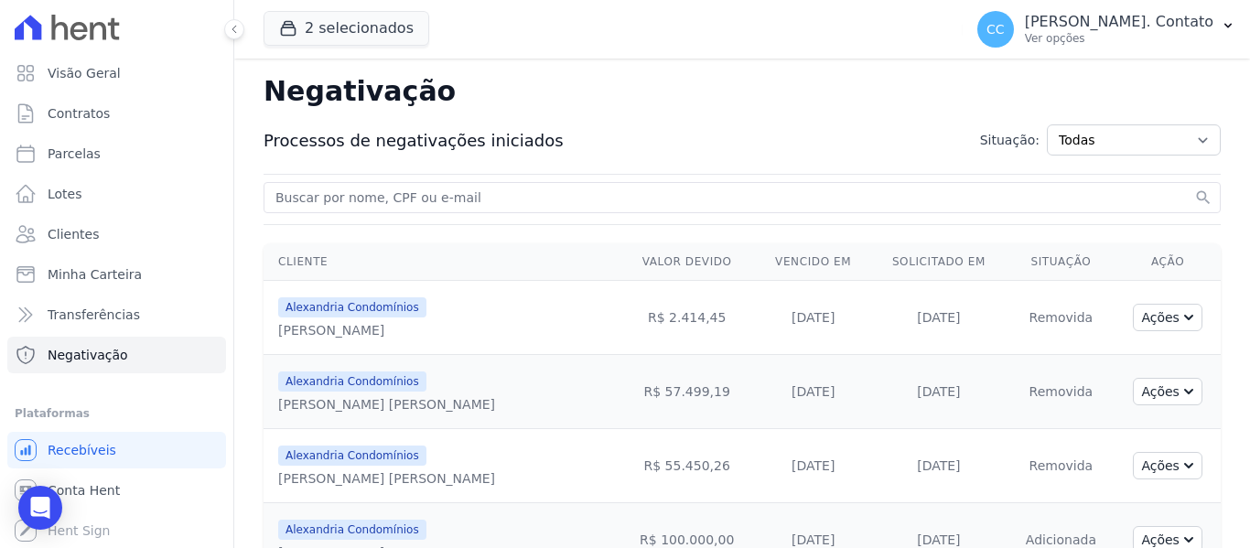
click at [758, 132] on div "Processos de negativações iniciados Situação: Todas Adição solicitada Adicionad…" at bounding box center [742, 140] width 957 height 60
click at [95, 155] on link "Parcelas" at bounding box center [116, 153] width 219 height 37
select select
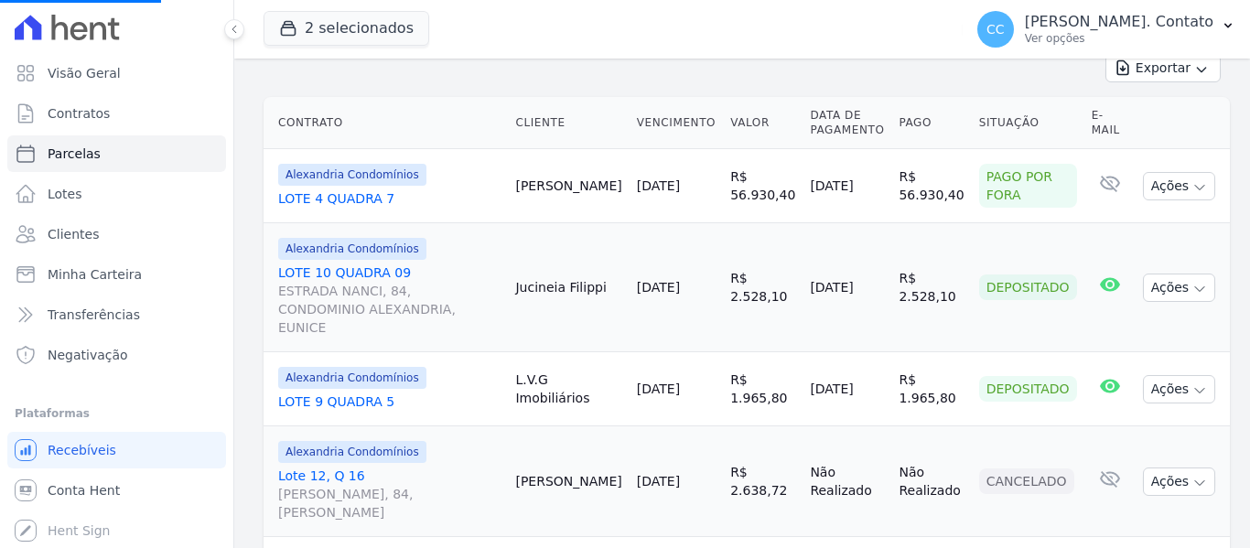
scroll to position [997, 0]
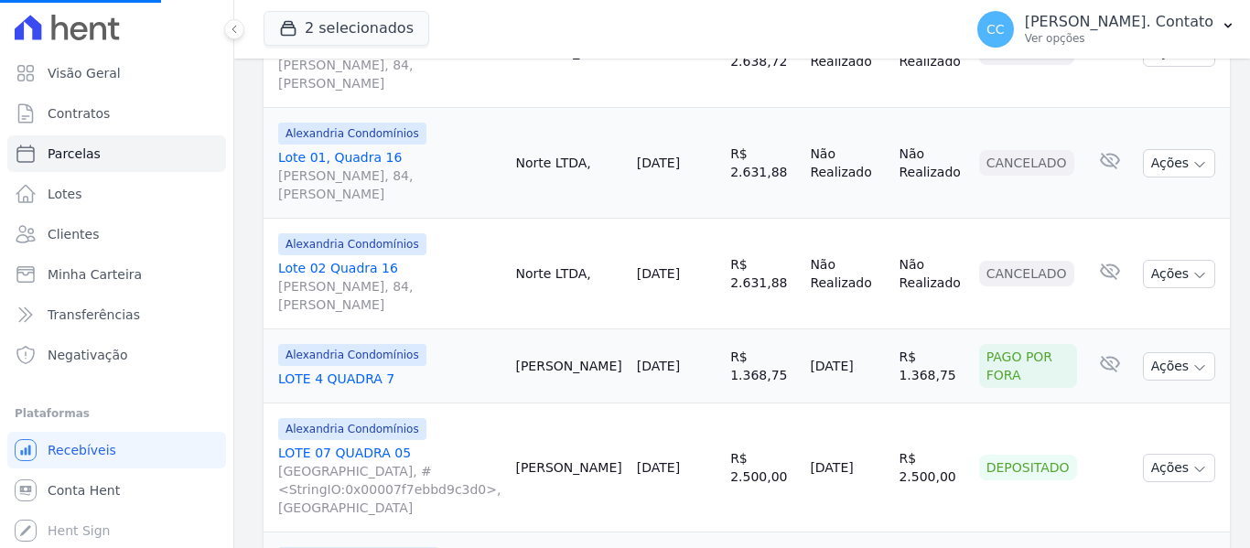
select select
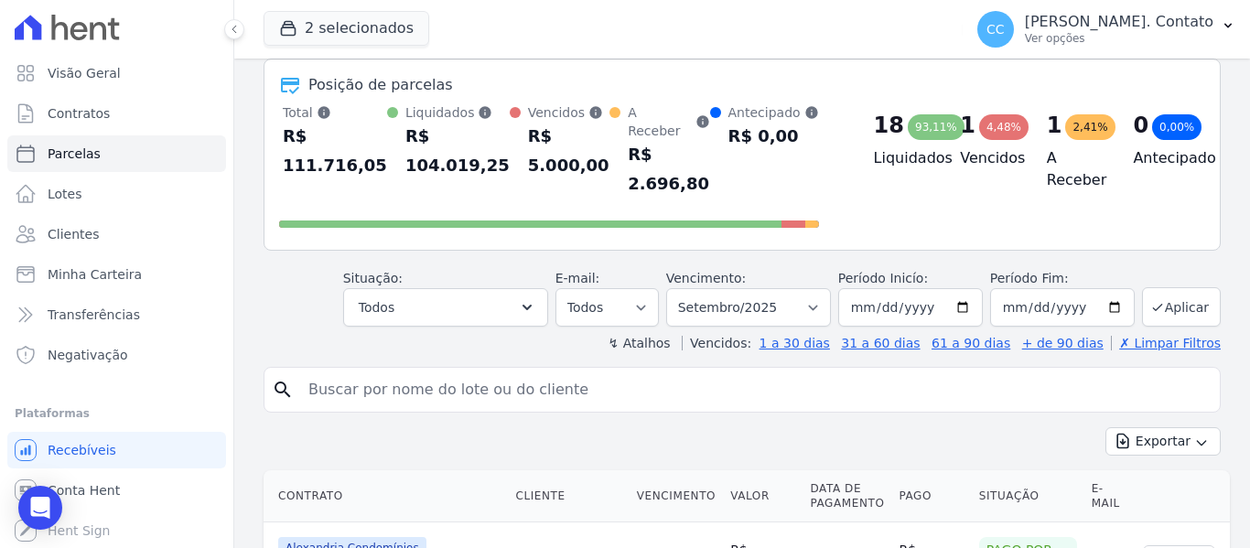
scroll to position [274, 0]
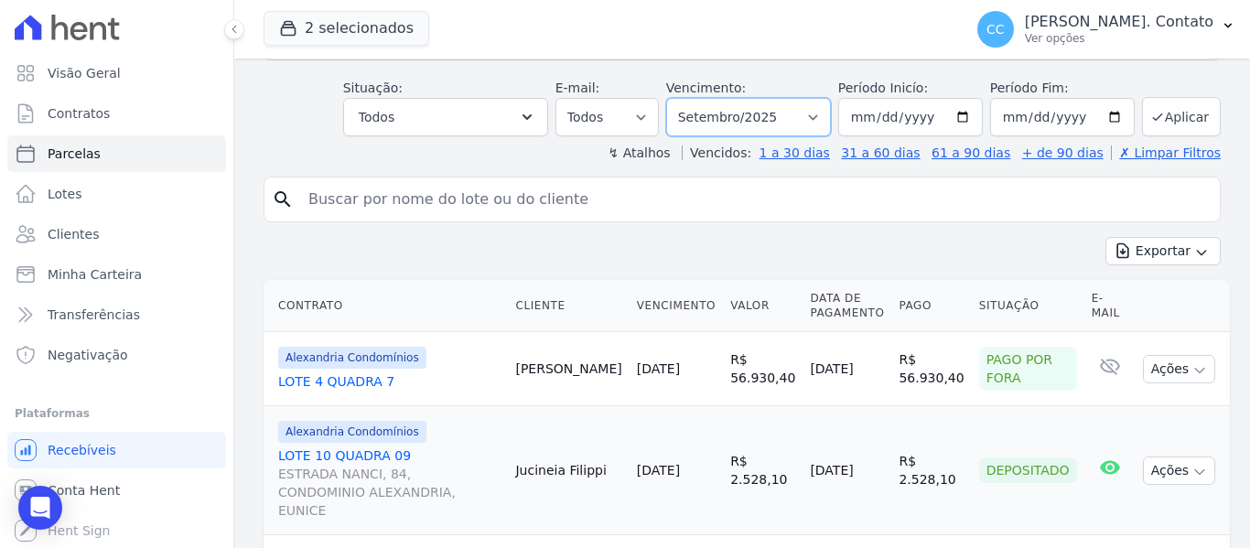
click at [821, 98] on select "Filtrar por período ──────── Todos os meses Março/2023 Abril/2023 Maio/2023 Jun…" at bounding box center [748, 117] width 165 height 38
select select "10/2025"
click at [678, 99] on select "Filtrar por período ──────── Todos os meses Março/2023 Abril/2023 Maio/2023 Jun…" at bounding box center [748, 118] width 165 height 38
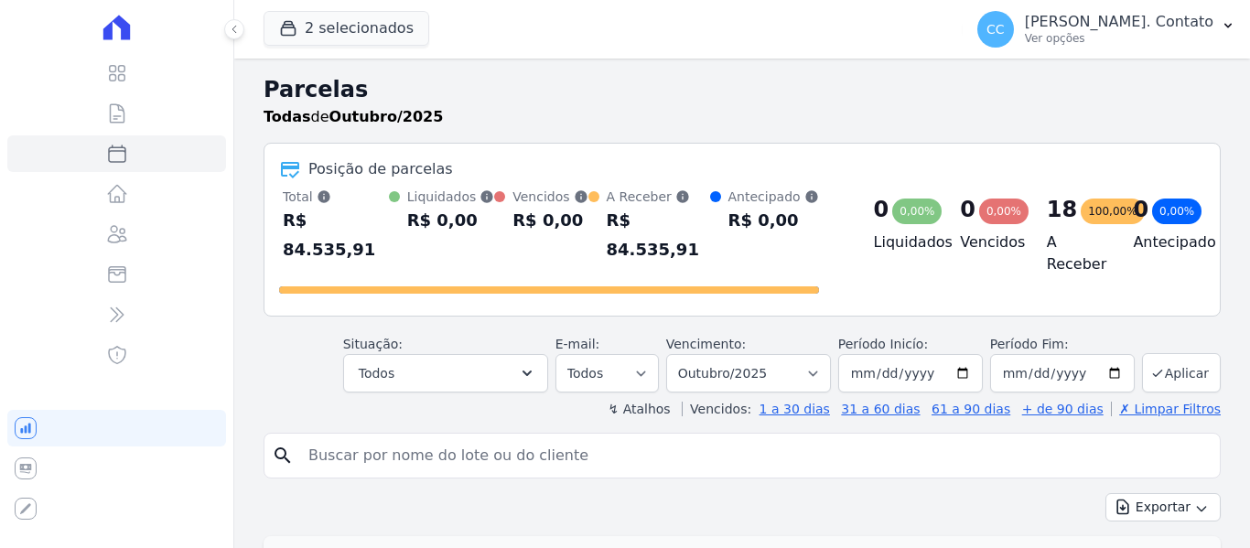
select select
